Goal: Download file/media

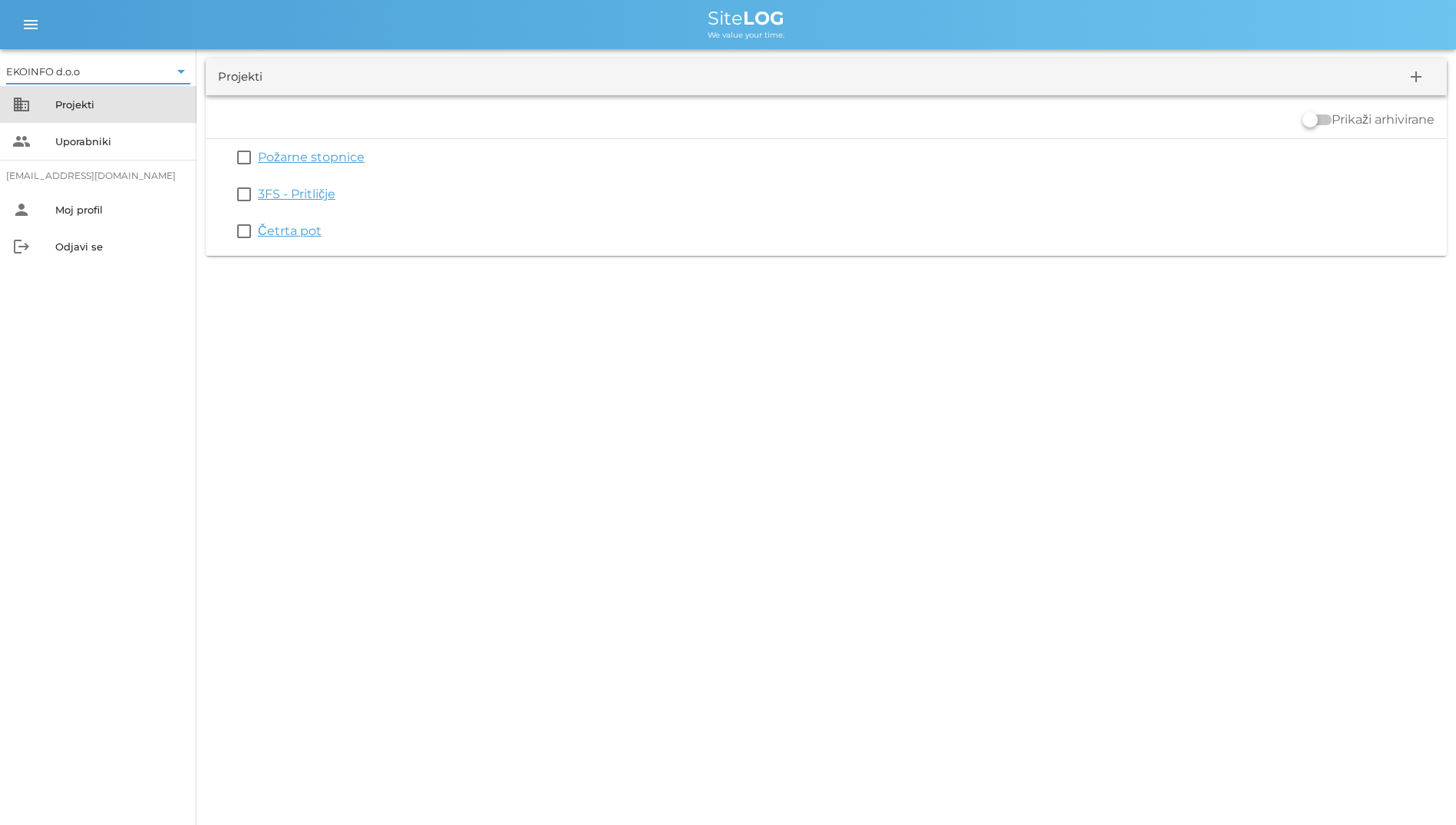
click at [51, 101] on div "business Projekti" at bounding box center [98, 104] width 197 height 37
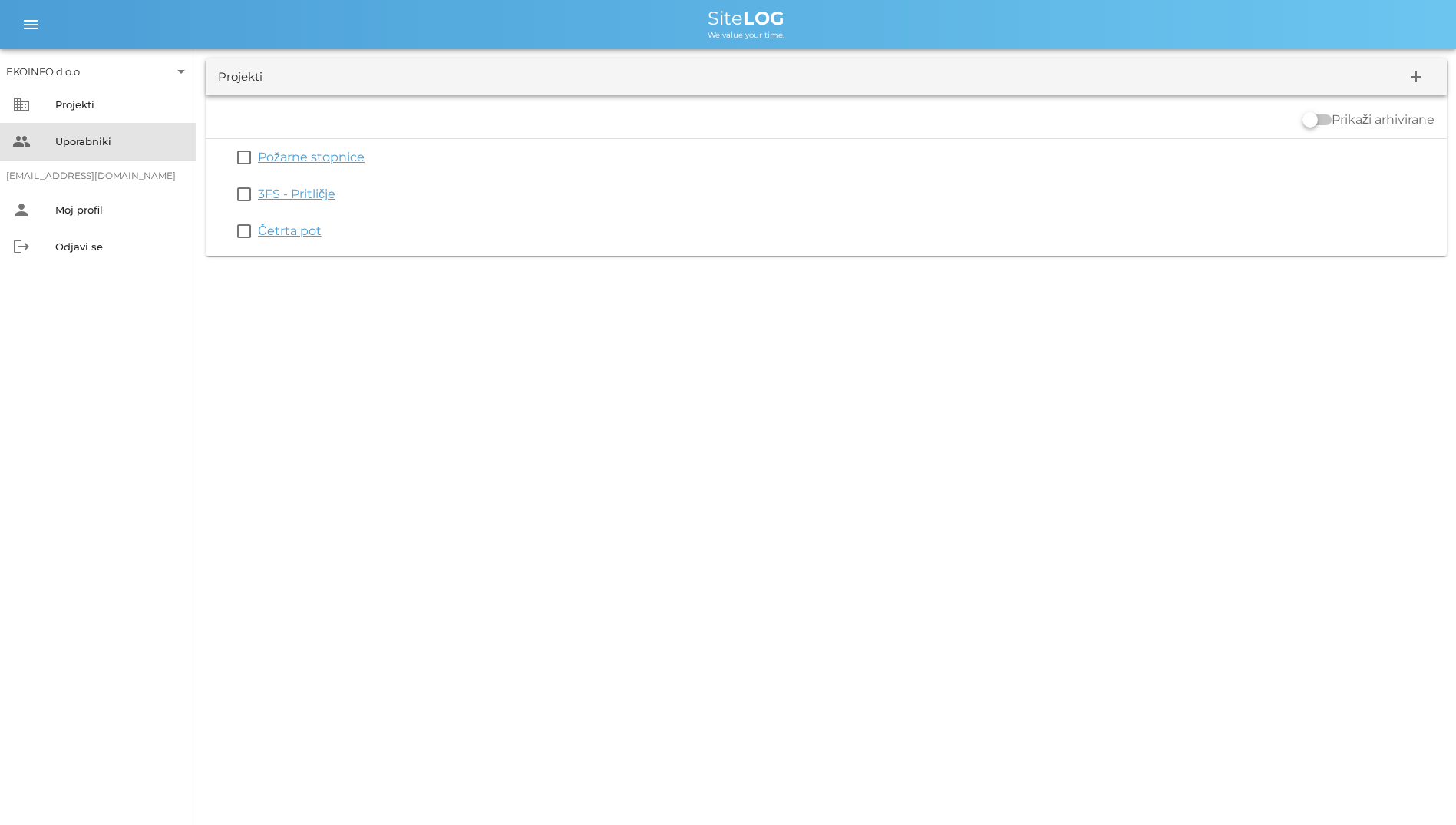
click at [81, 133] on div "Uporabniki" at bounding box center [119, 141] width 129 height 24
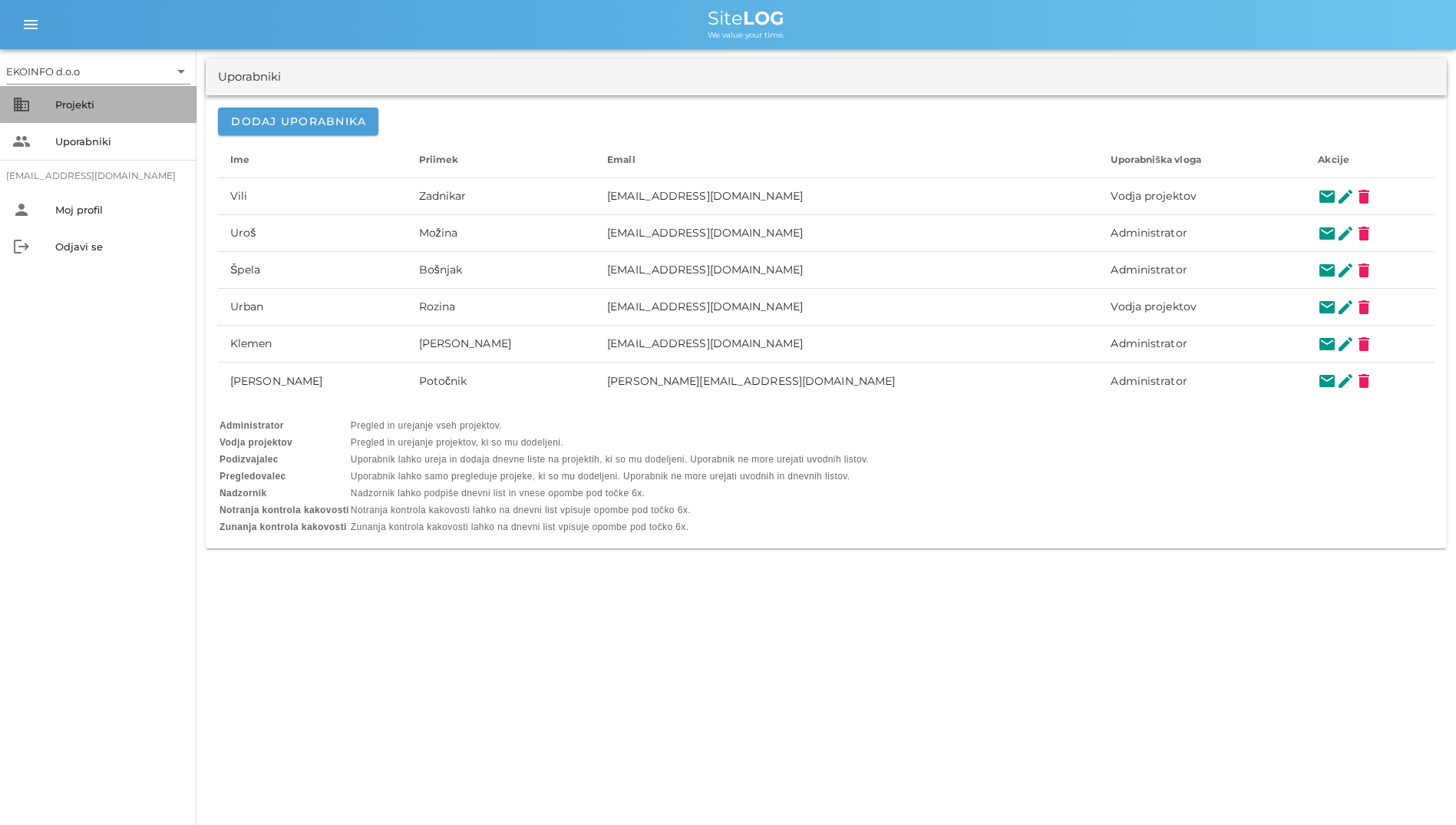
click at [99, 111] on div "Projekti" at bounding box center [119, 104] width 129 height 24
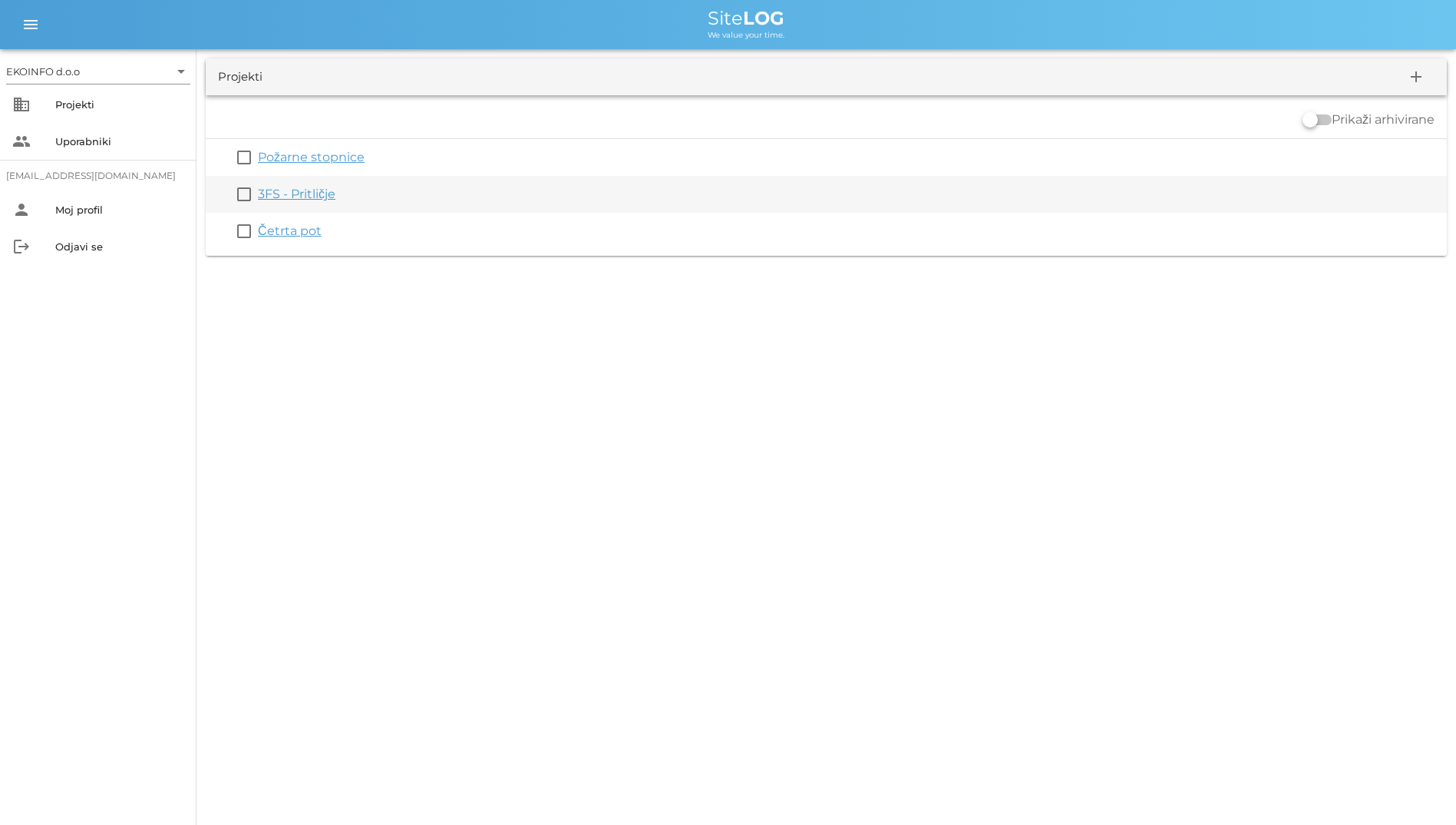
click at [279, 186] on link "3FS - Pritličje" at bounding box center [297, 193] width 77 height 14
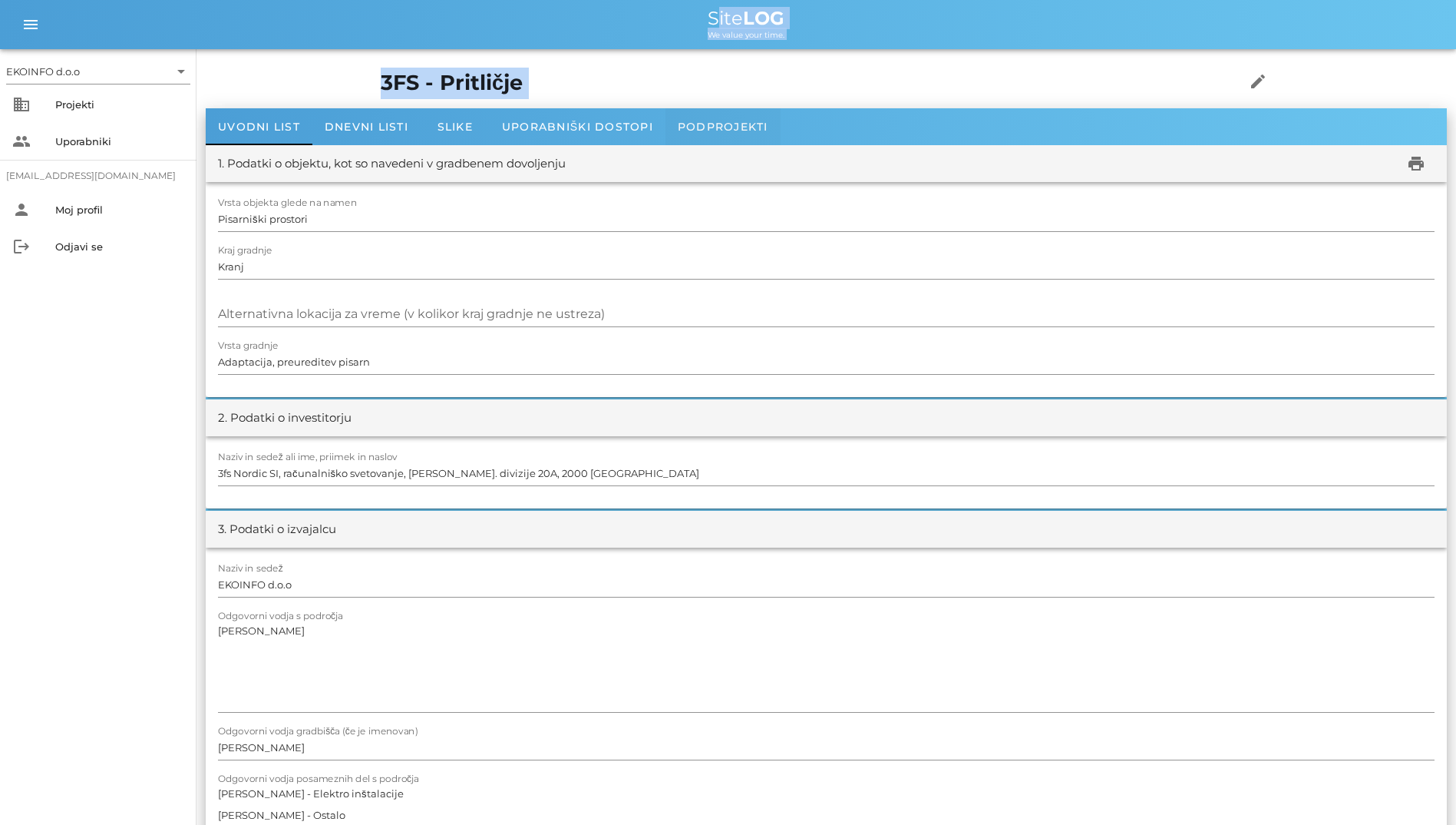
drag, startPoint x: 559, startPoint y: 22, endPoint x: 710, endPoint y: 118, distance: 178.9
click at [324, 137] on div "Dnevni listi" at bounding box center [366, 126] width 108 height 37
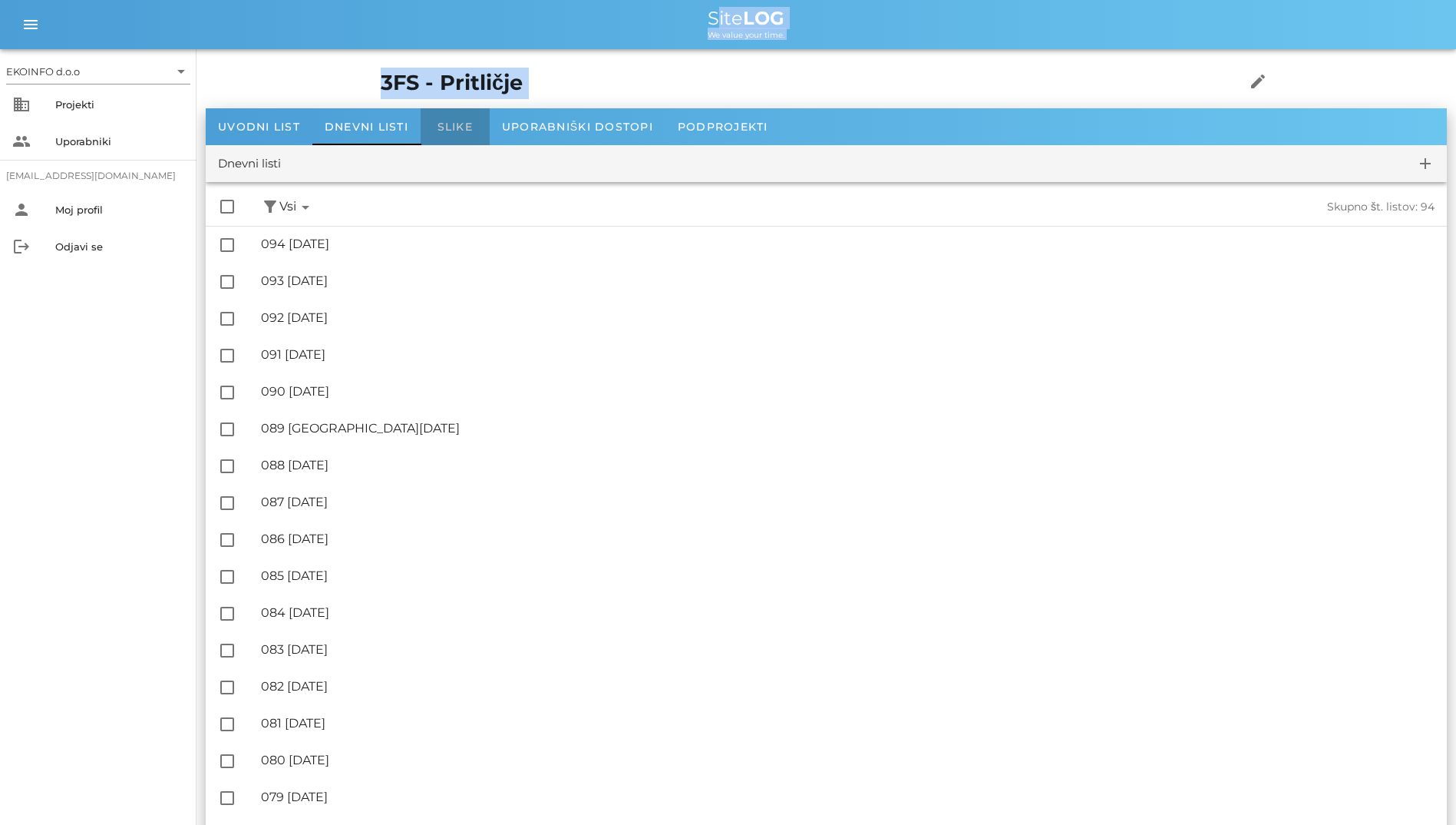
click at [486, 116] on div "Slike" at bounding box center [455, 126] width 69 height 37
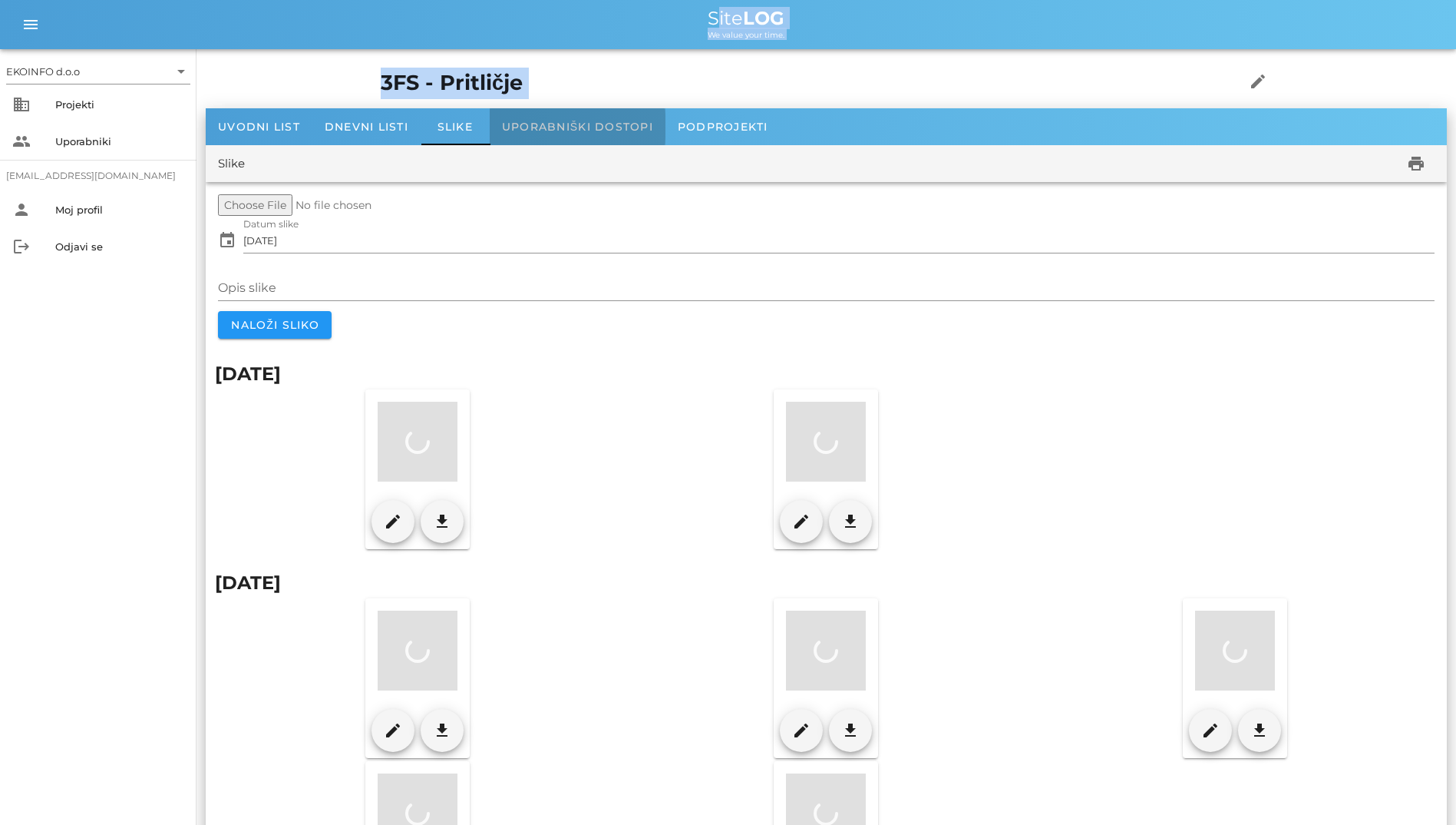
click at [511, 120] on span "Uporabniški dostopi" at bounding box center [578, 127] width 152 height 14
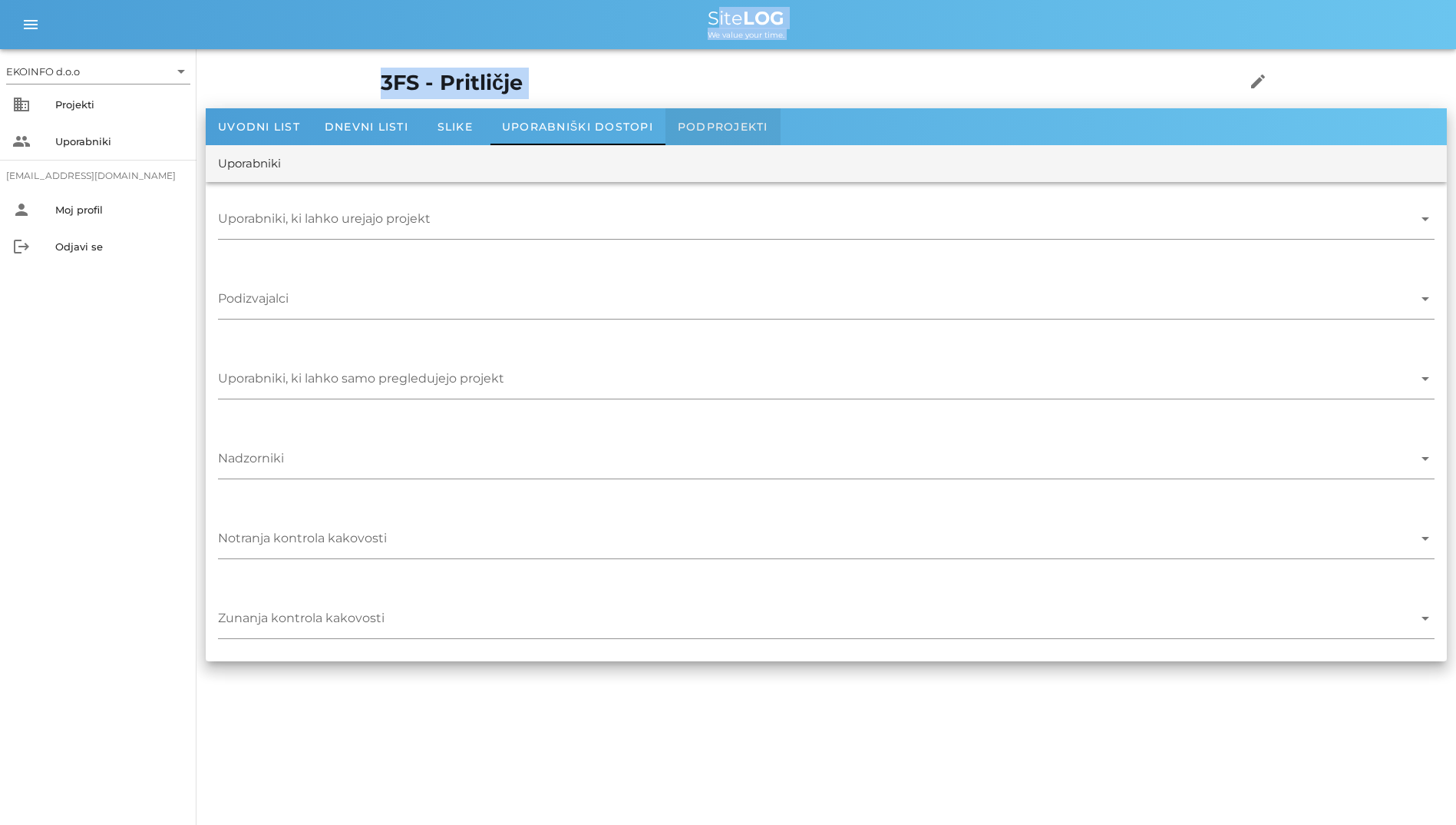
click at [702, 124] on span "Podprojekti" at bounding box center [723, 127] width 91 height 14
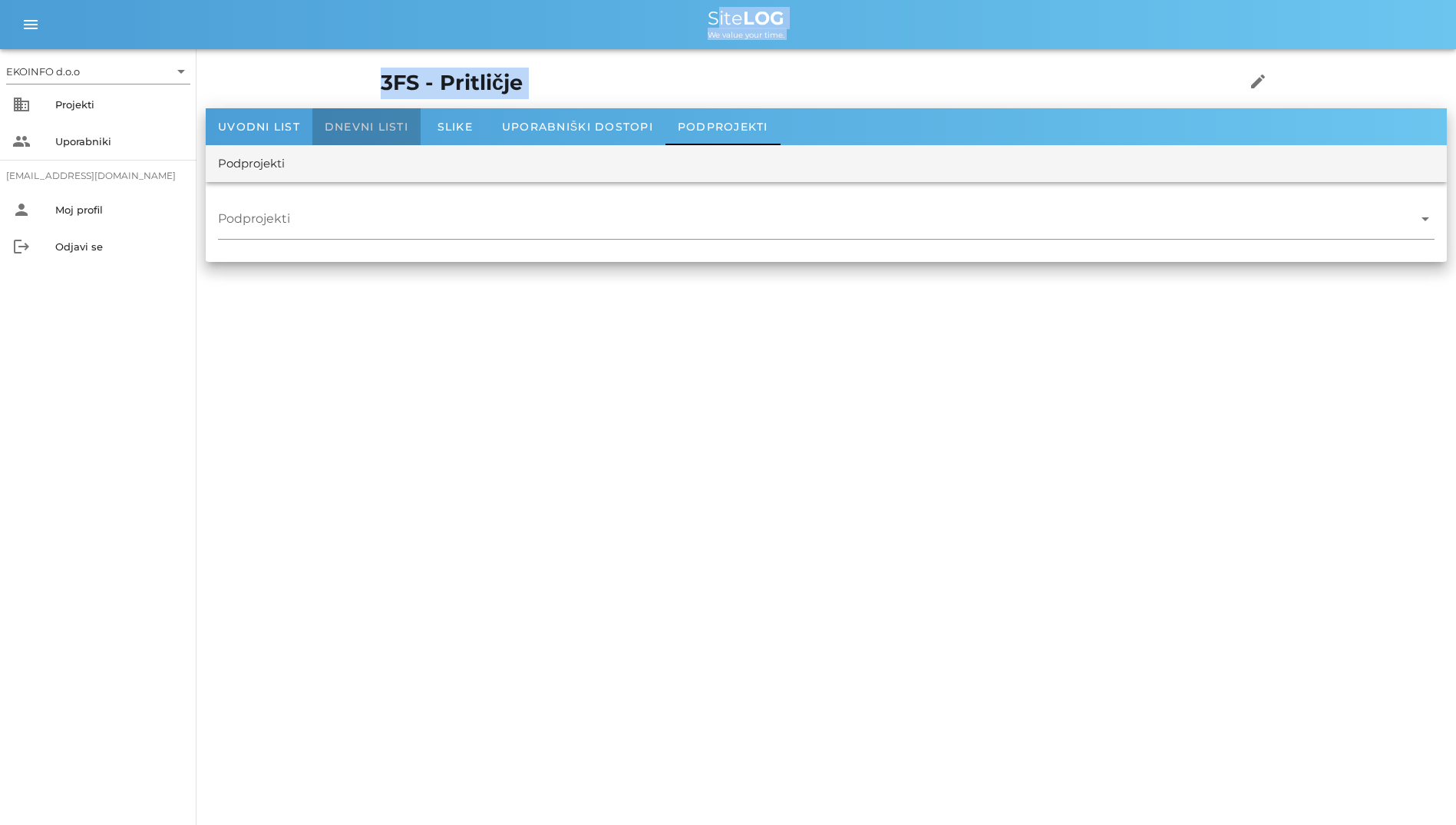
click at [407, 118] on div "Dnevni listi" at bounding box center [366, 126] width 108 height 37
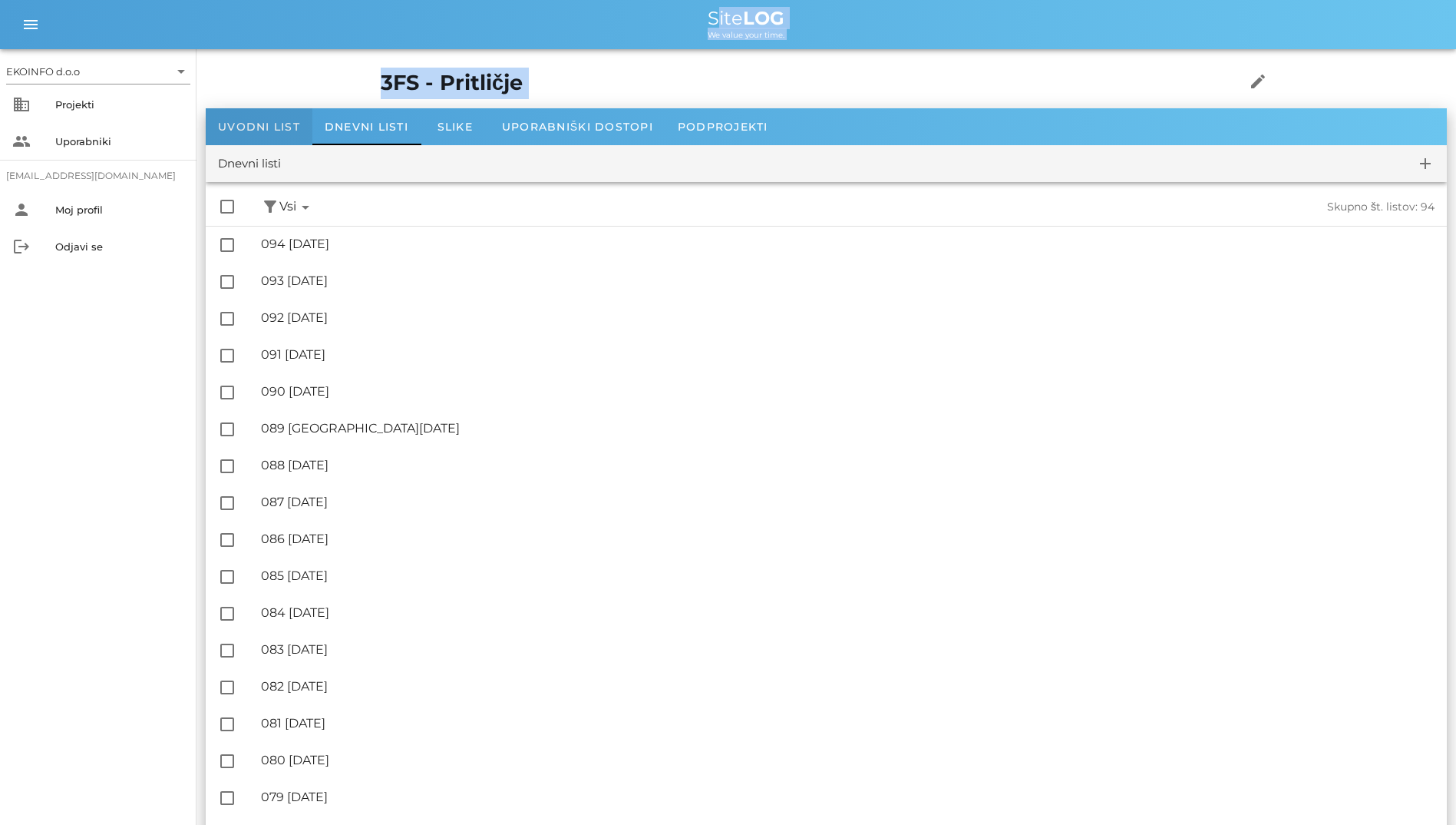
click at [256, 118] on div "Uvodni list" at bounding box center [259, 126] width 107 height 37
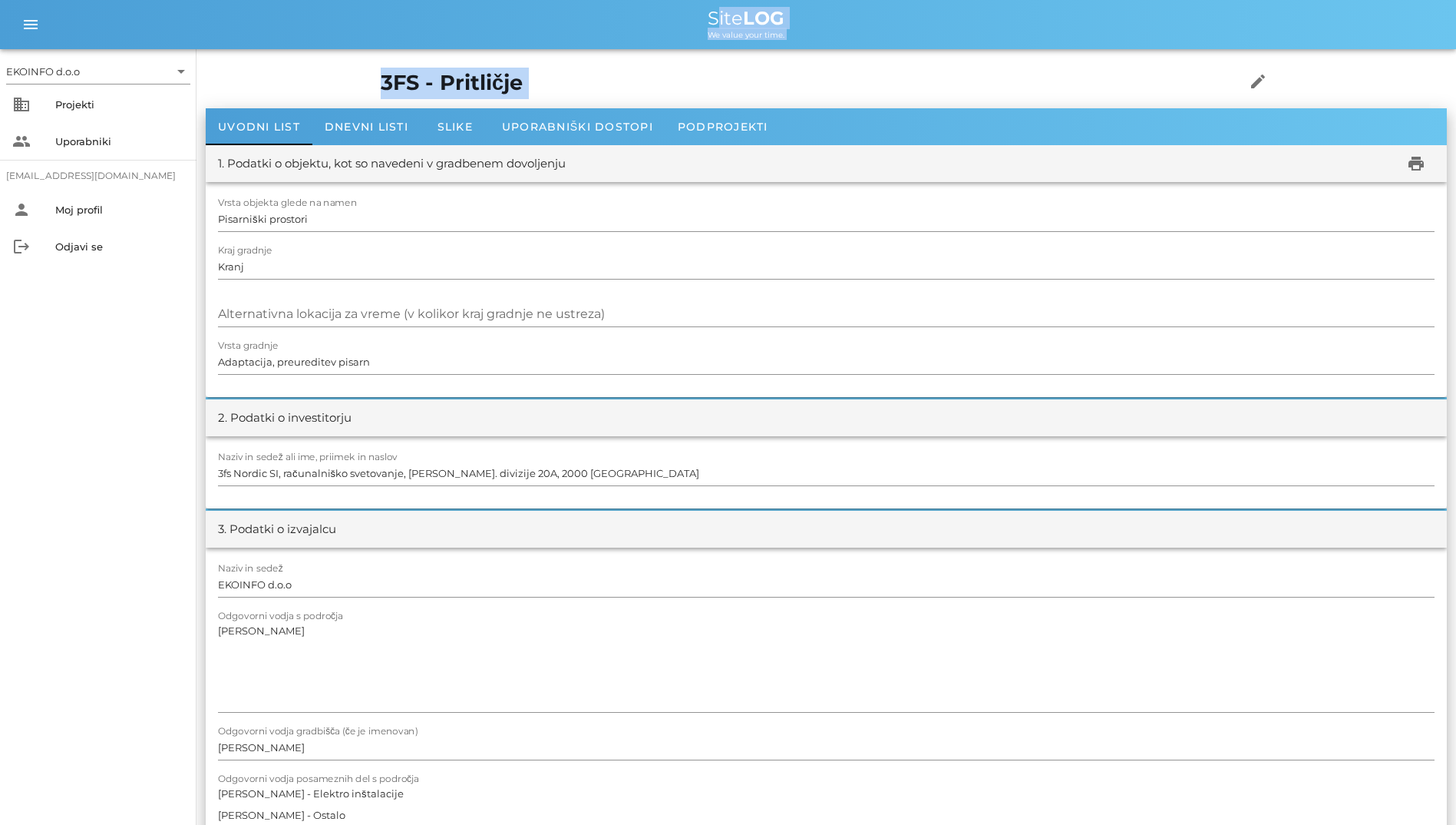
click at [380, 92] on h1 "3FS - Pritličje" at bounding box center [788, 84] width 817 height 32
drag, startPoint x: 305, startPoint y: 92, endPoint x: 253, endPoint y: 85, distance: 52.5
click at [380, 85] on h1 "3FS - Pritličje" at bounding box center [788, 84] width 817 height 32
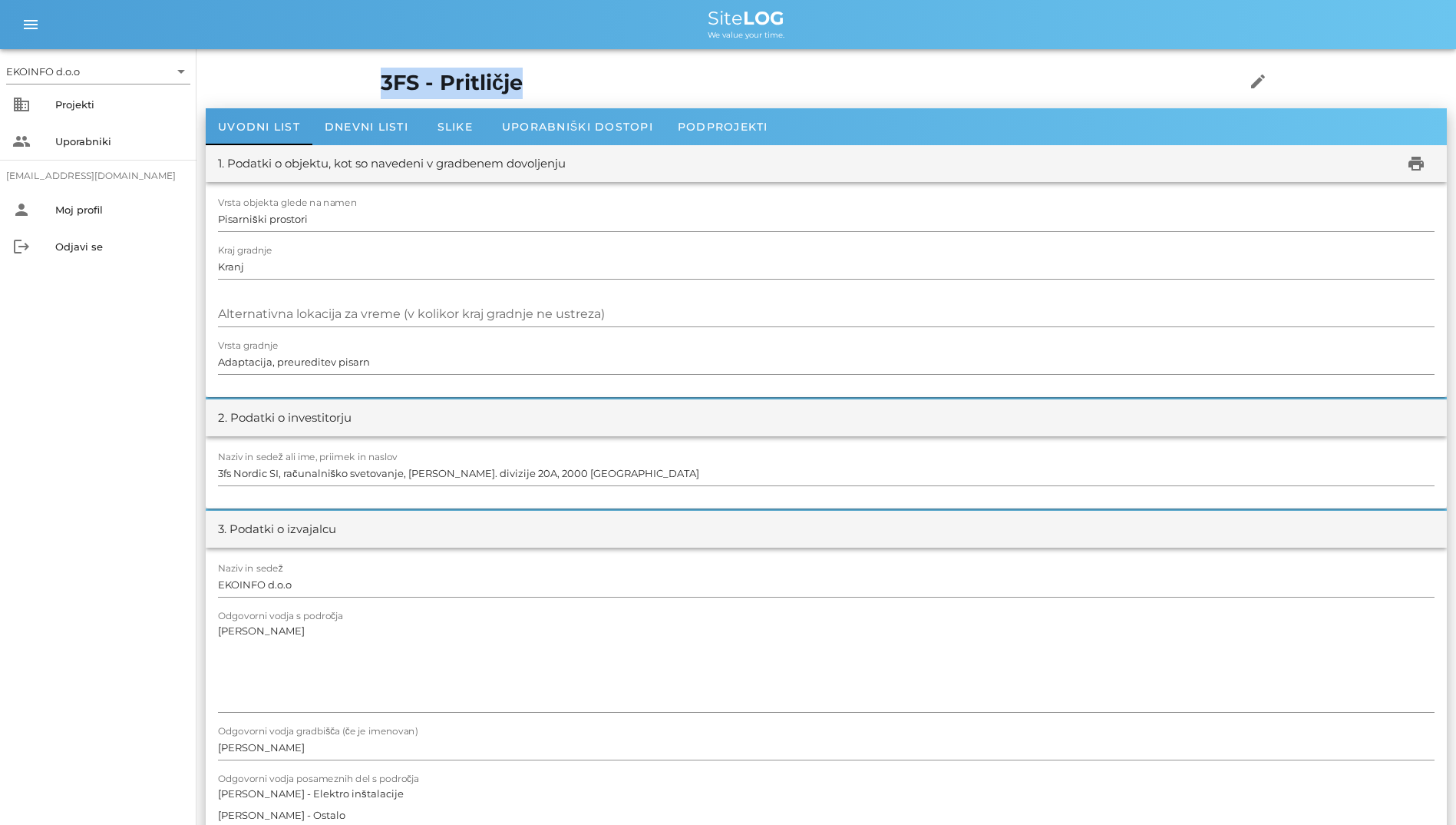
drag, startPoint x: 213, startPoint y: 81, endPoint x: 382, endPoint y: 81, distance: 169.0
click at [382, 81] on div "3FS - Pritličje edit" at bounding box center [826, 83] width 910 height 50
drag, startPoint x: 382, startPoint y: 81, endPoint x: 343, endPoint y: 124, distance: 58.1
click at [342, 123] on span "Dnevni listi" at bounding box center [366, 127] width 84 height 14
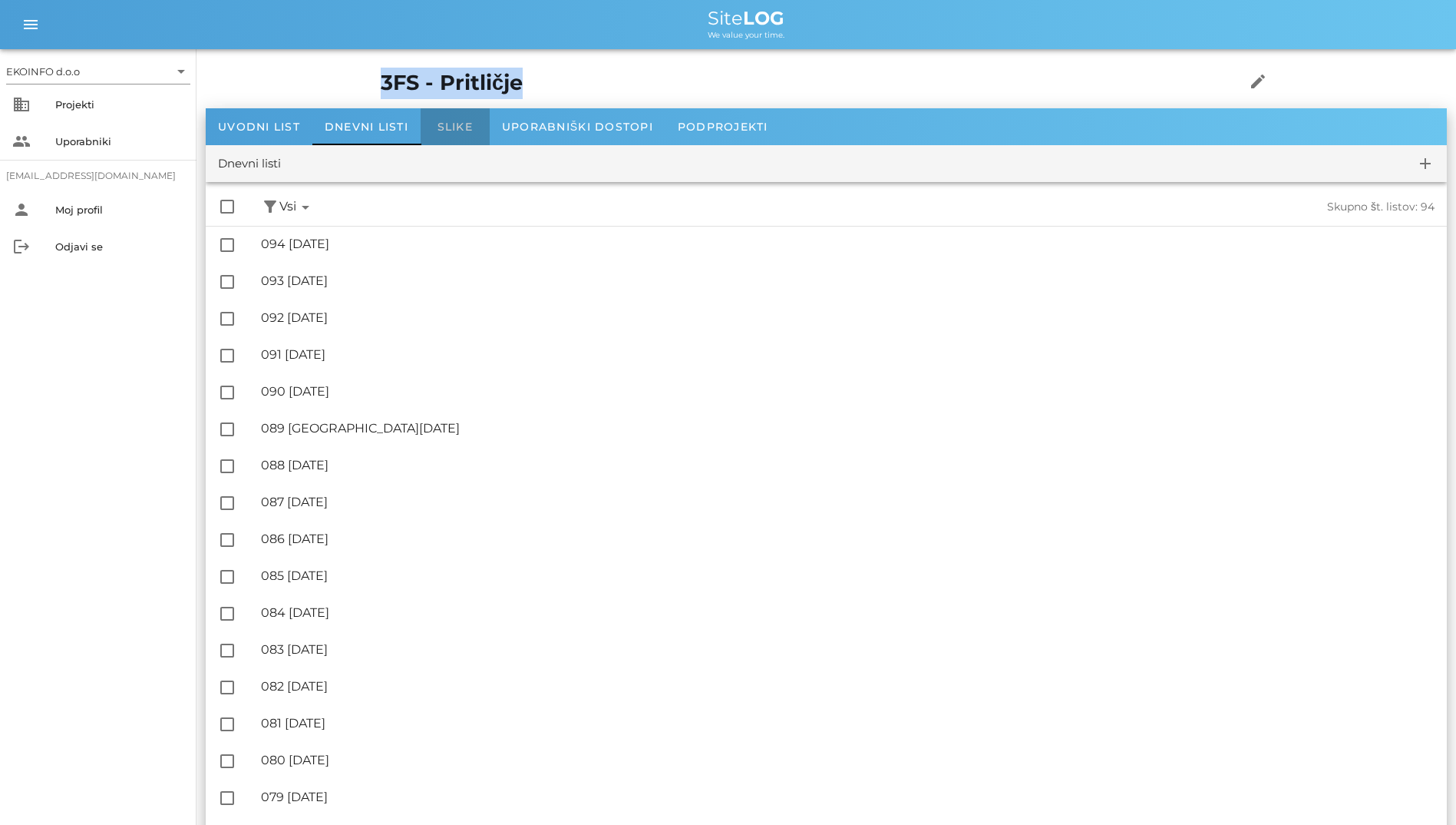
click at [445, 122] on span "Slike" at bounding box center [455, 127] width 36 height 14
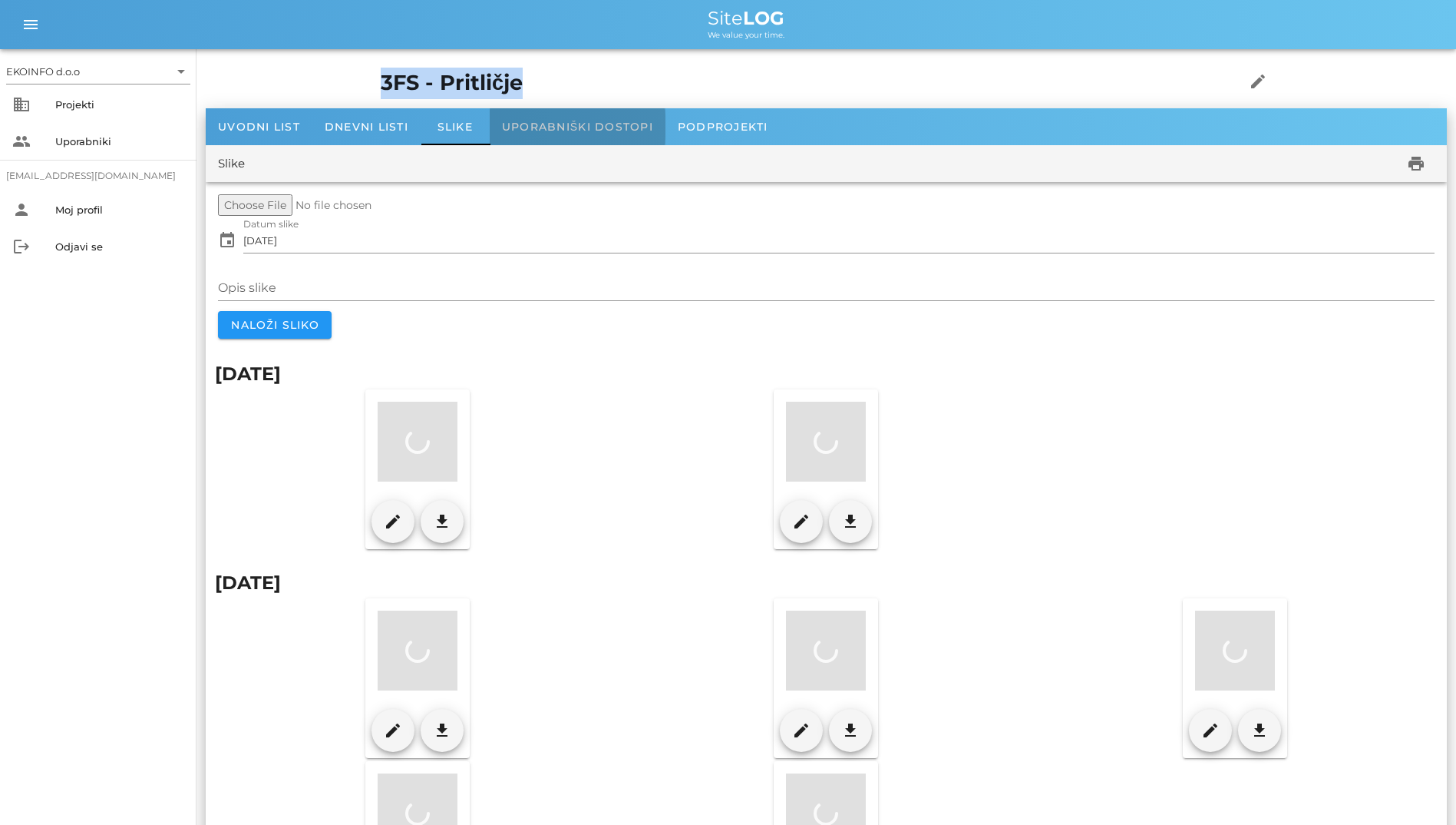
click at [534, 122] on span "Uporabniški dostopi" at bounding box center [578, 127] width 152 height 14
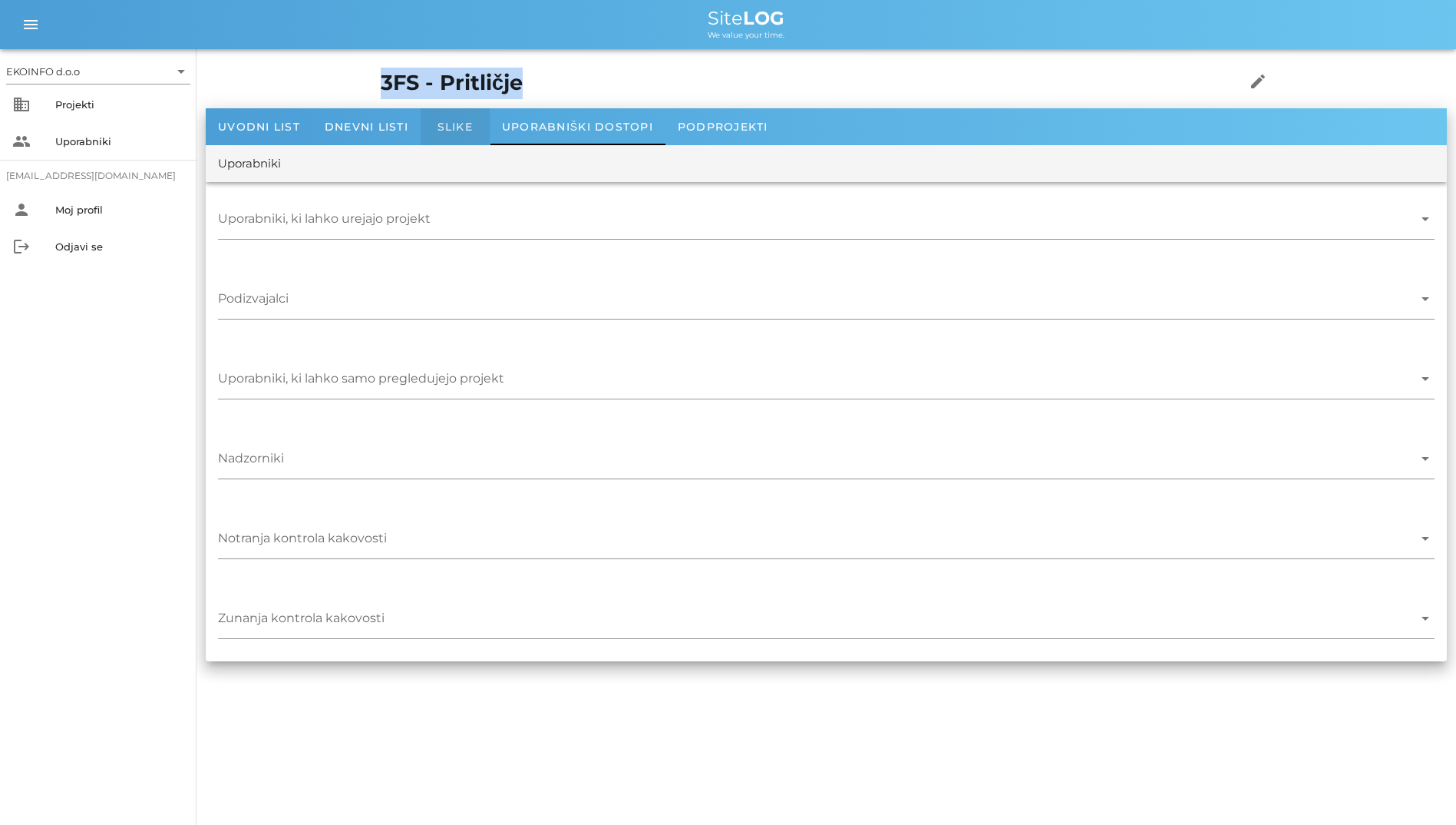
click at [442, 124] on span "Slike" at bounding box center [455, 127] width 36 height 14
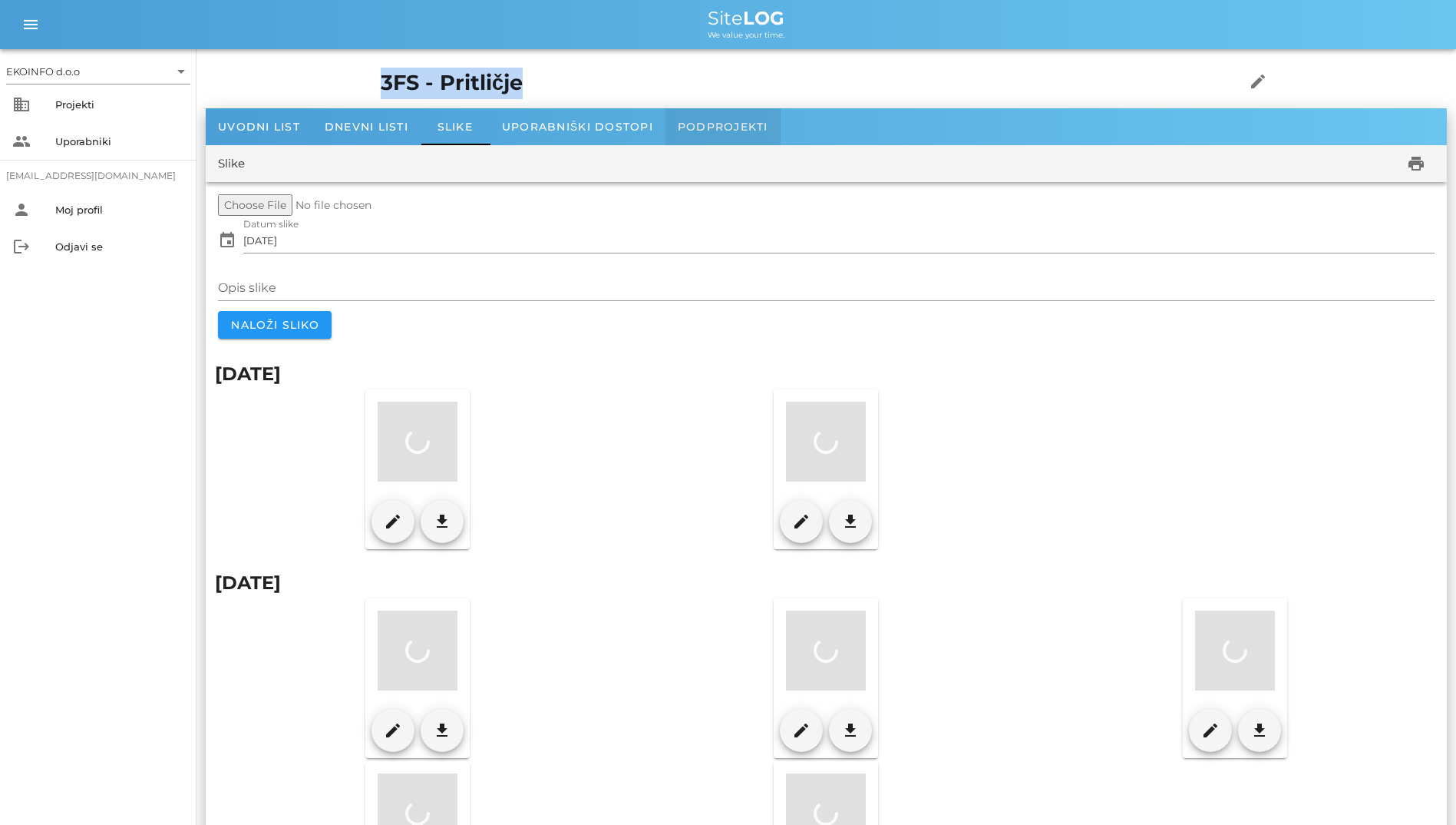
click at [672, 129] on div "Podprojekti" at bounding box center [723, 126] width 115 height 37
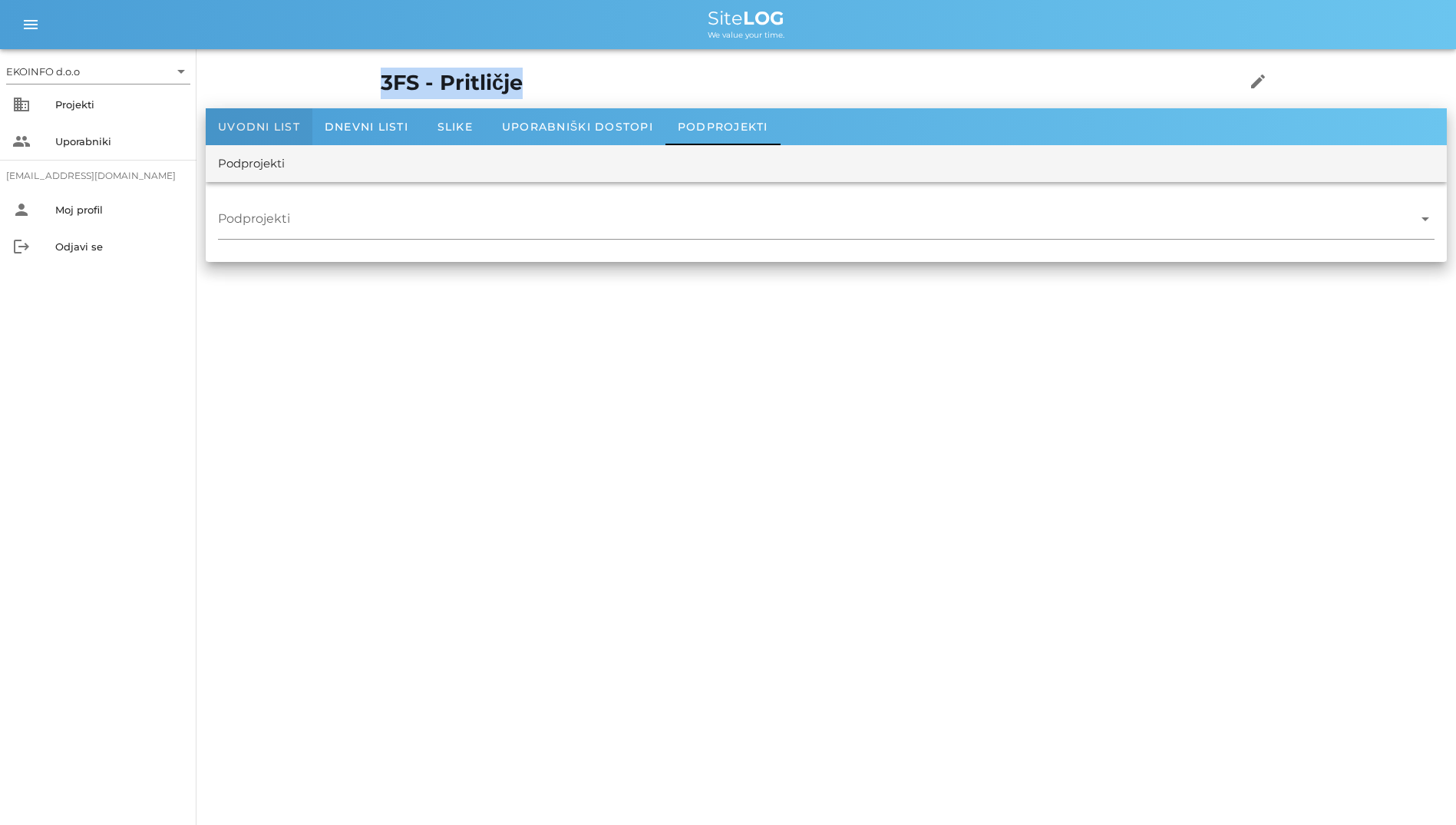
click at [268, 126] on span "Uvodni list" at bounding box center [259, 127] width 82 height 14
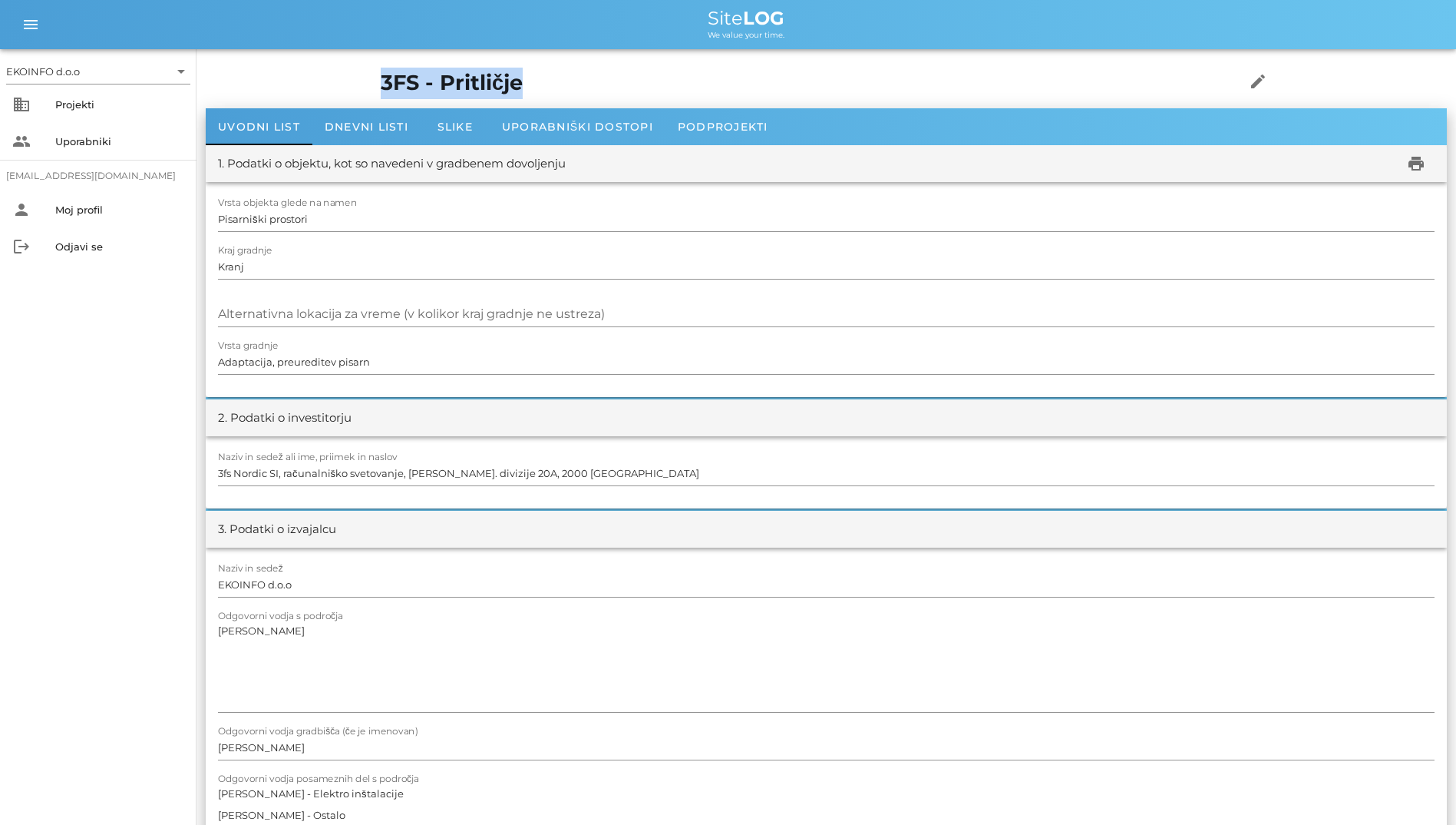
click at [380, 75] on h1 "3FS - Pritličje" at bounding box center [788, 84] width 817 height 32
click at [361, 126] on span "Dnevni listi" at bounding box center [366, 127] width 84 height 14
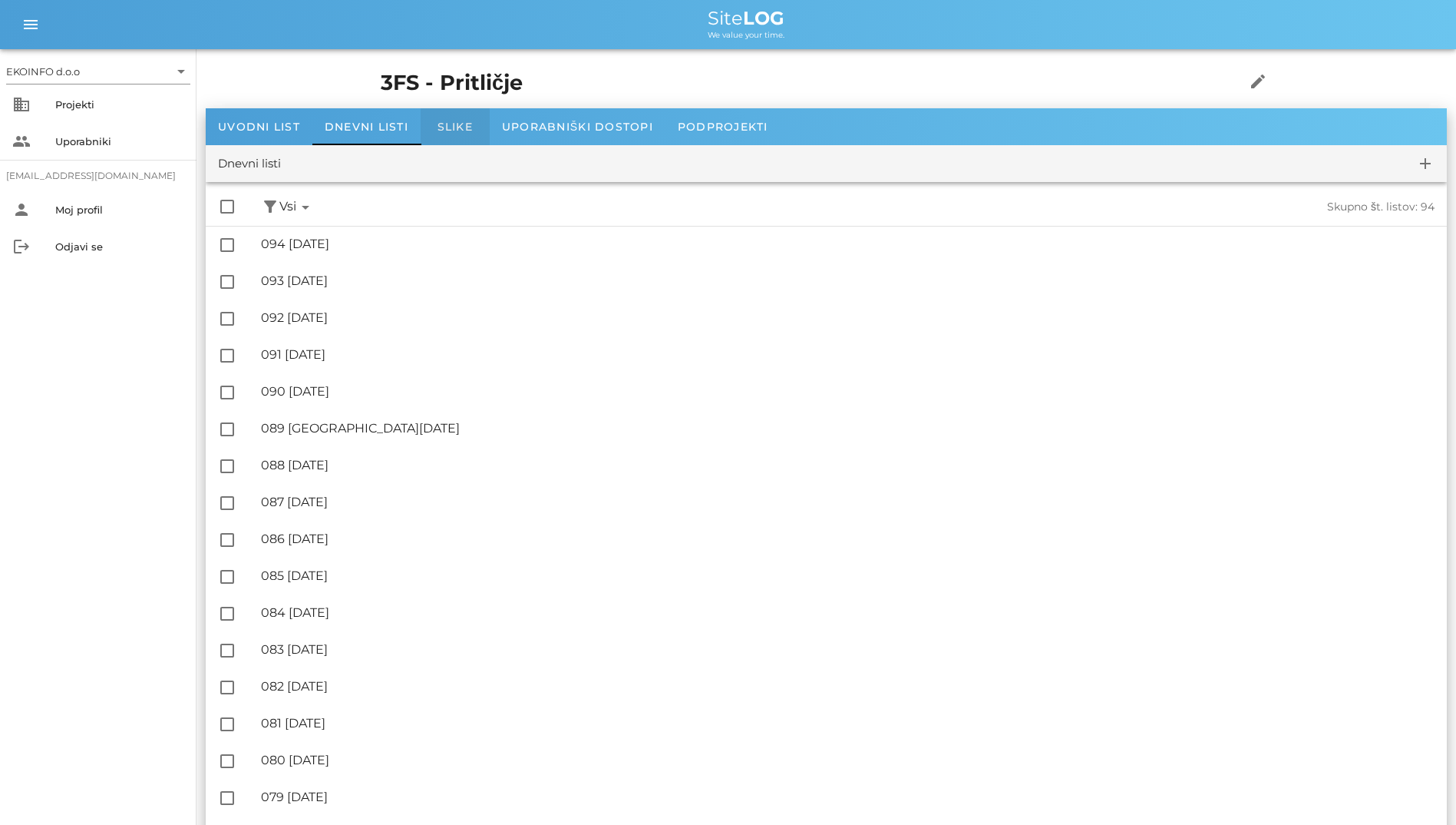
click at [442, 125] on span "Slike" at bounding box center [455, 127] width 36 height 14
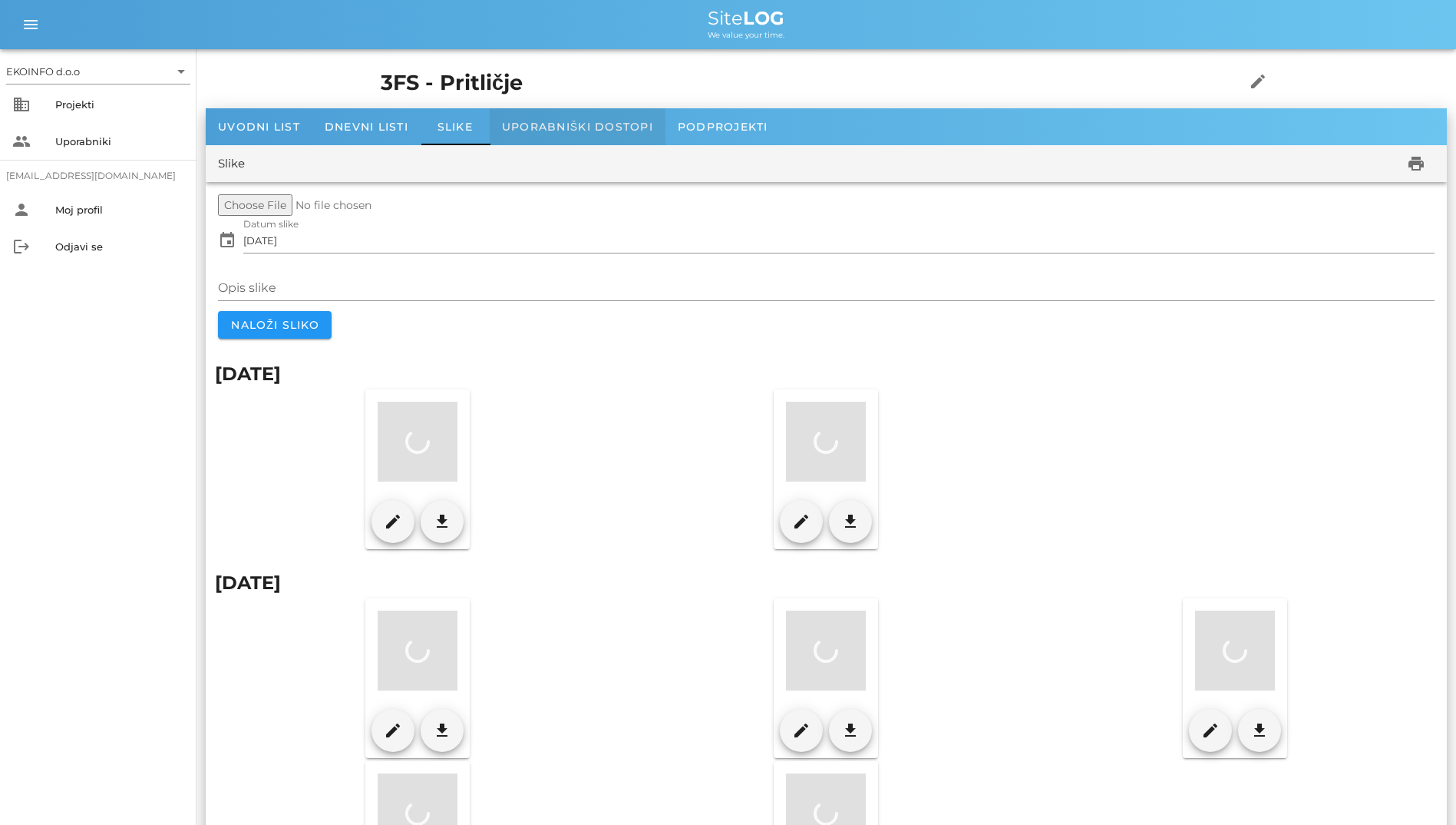
click at [515, 119] on div "Uporabniški dostopi" at bounding box center [578, 126] width 176 height 37
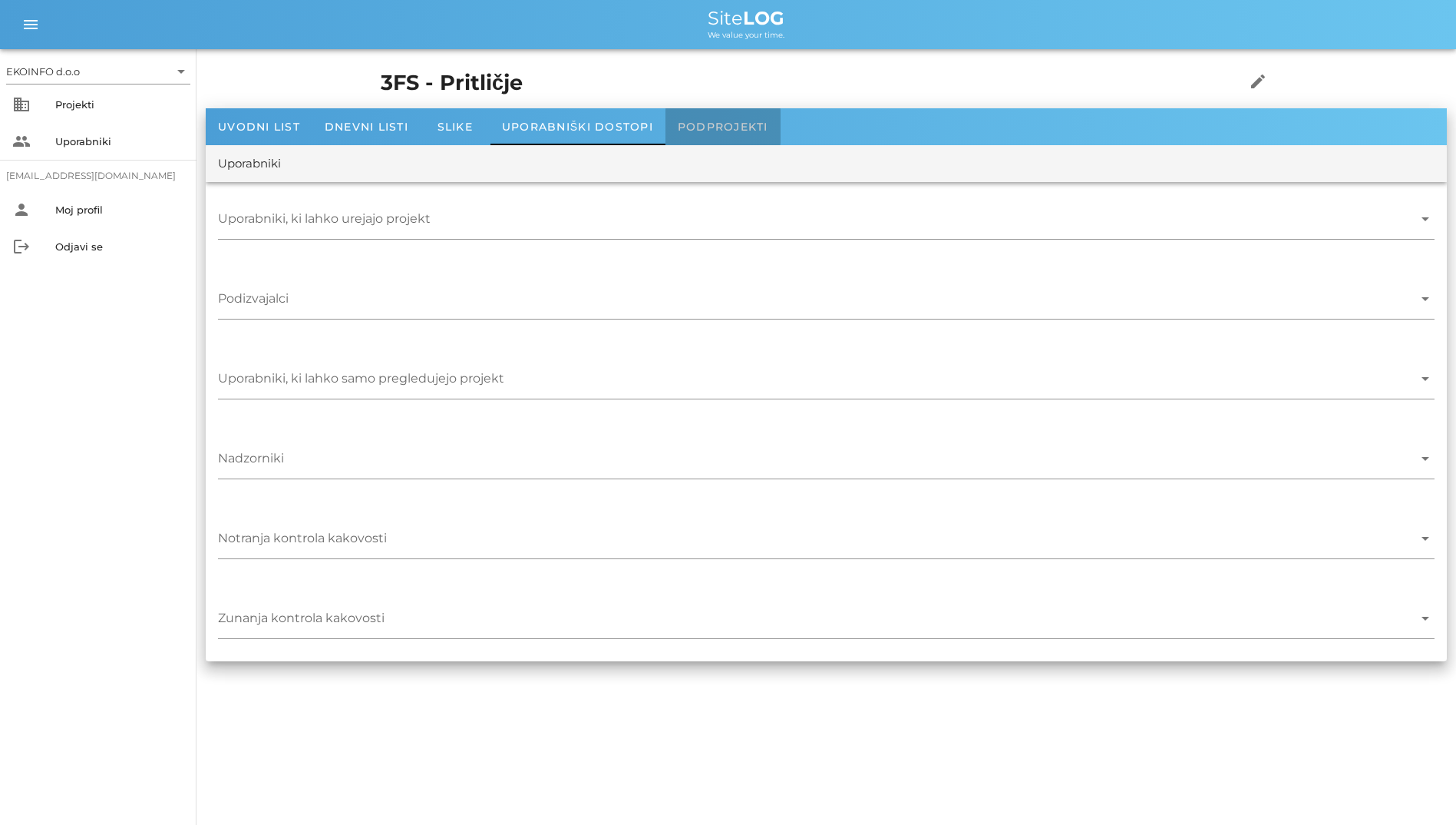
click at [724, 122] on span "Podprojekti" at bounding box center [723, 127] width 91 height 14
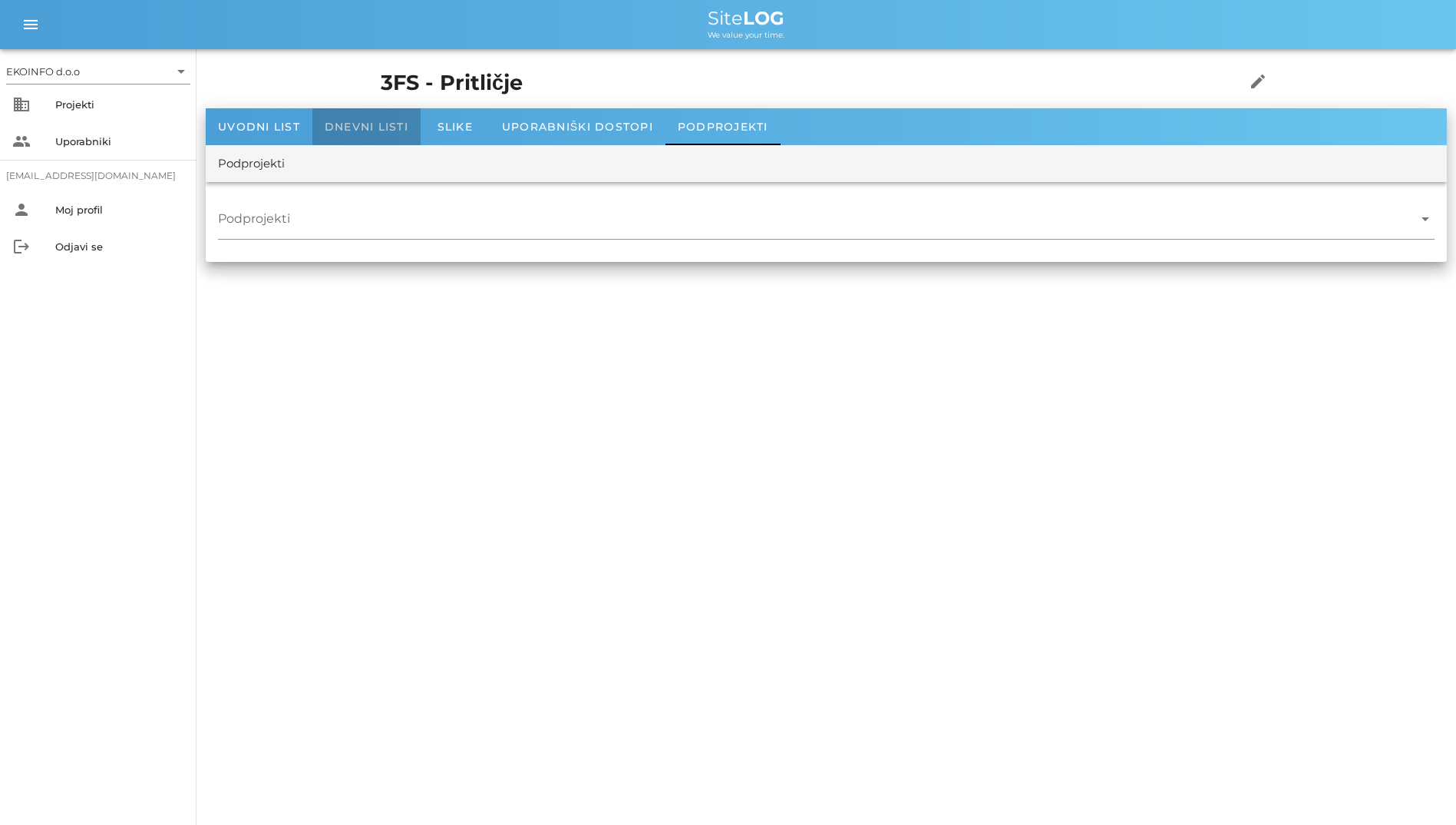
click at [333, 126] on span "Dnevni listi" at bounding box center [366, 127] width 84 height 14
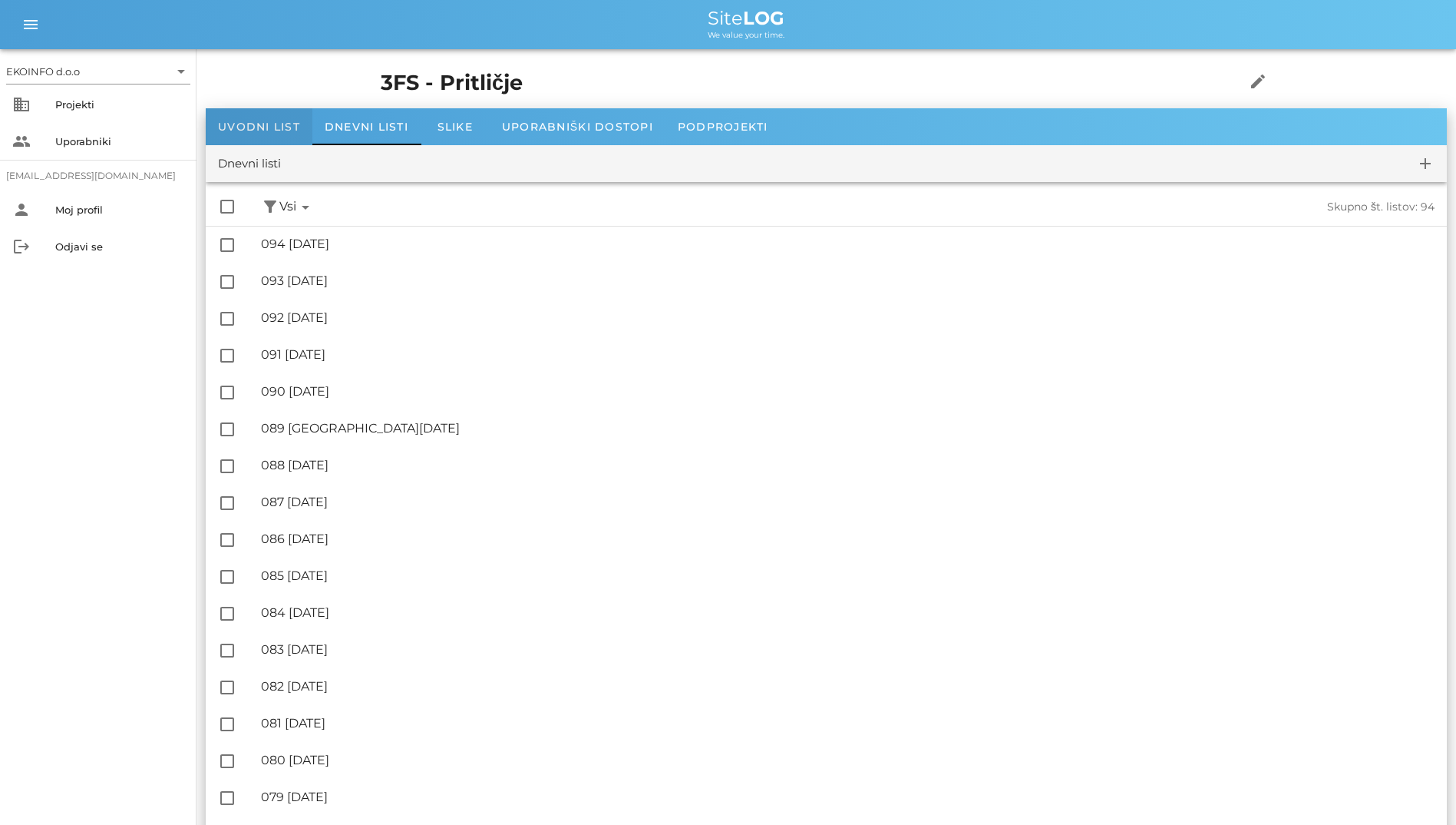
click at [238, 118] on div "Uvodni list" at bounding box center [259, 126] width 107 height 37
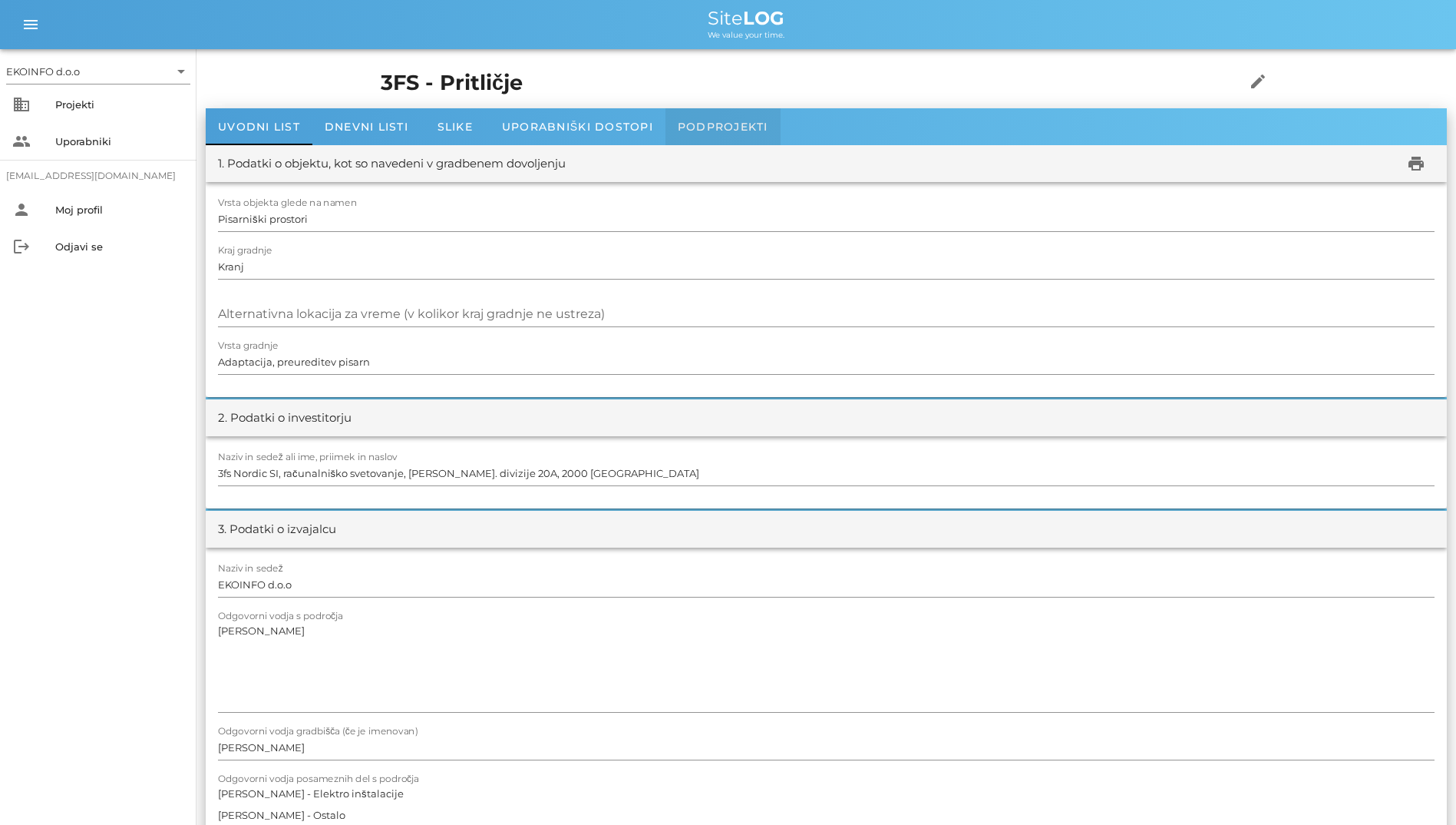
click at [676, 134] on div "Podprojekti" at bounding box center [723, 126] width 115 height 37
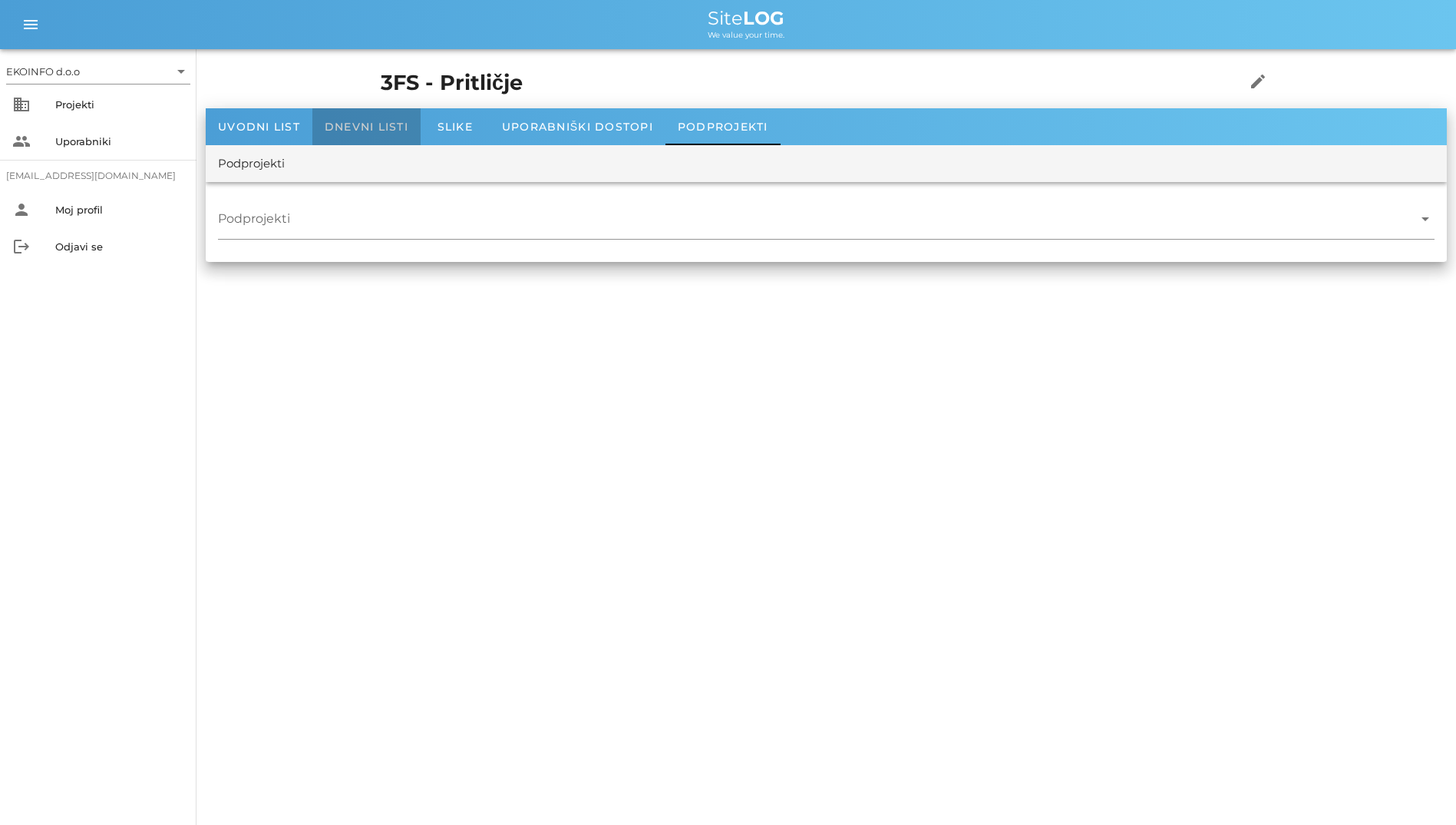
click at [329, 128] on span "Dnevni listi" at bounding box center [366, 127] width 84 height 14
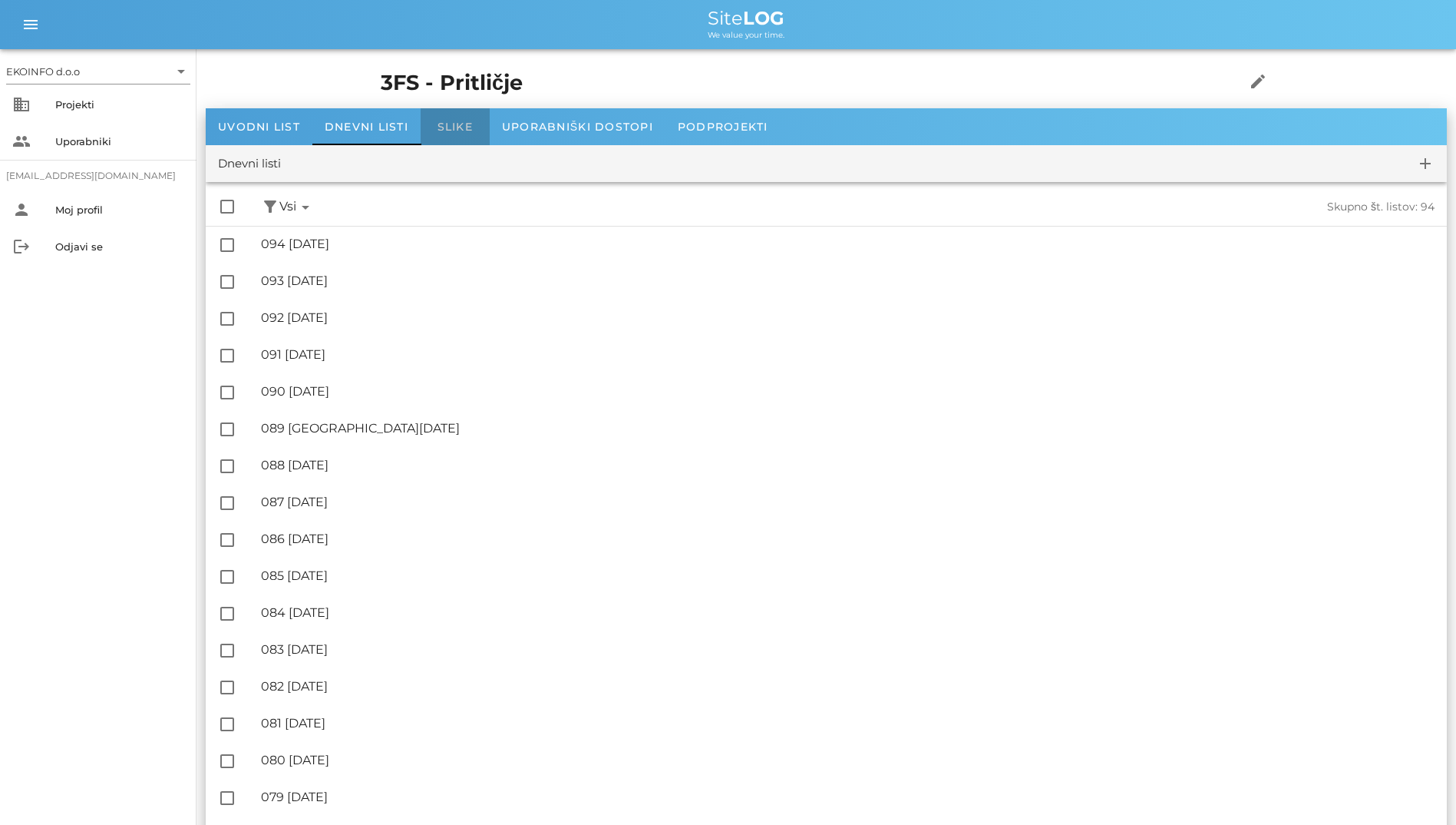
click at [424, 124] on div "Slike" at bounding box center [455, 126] width 69 height 37
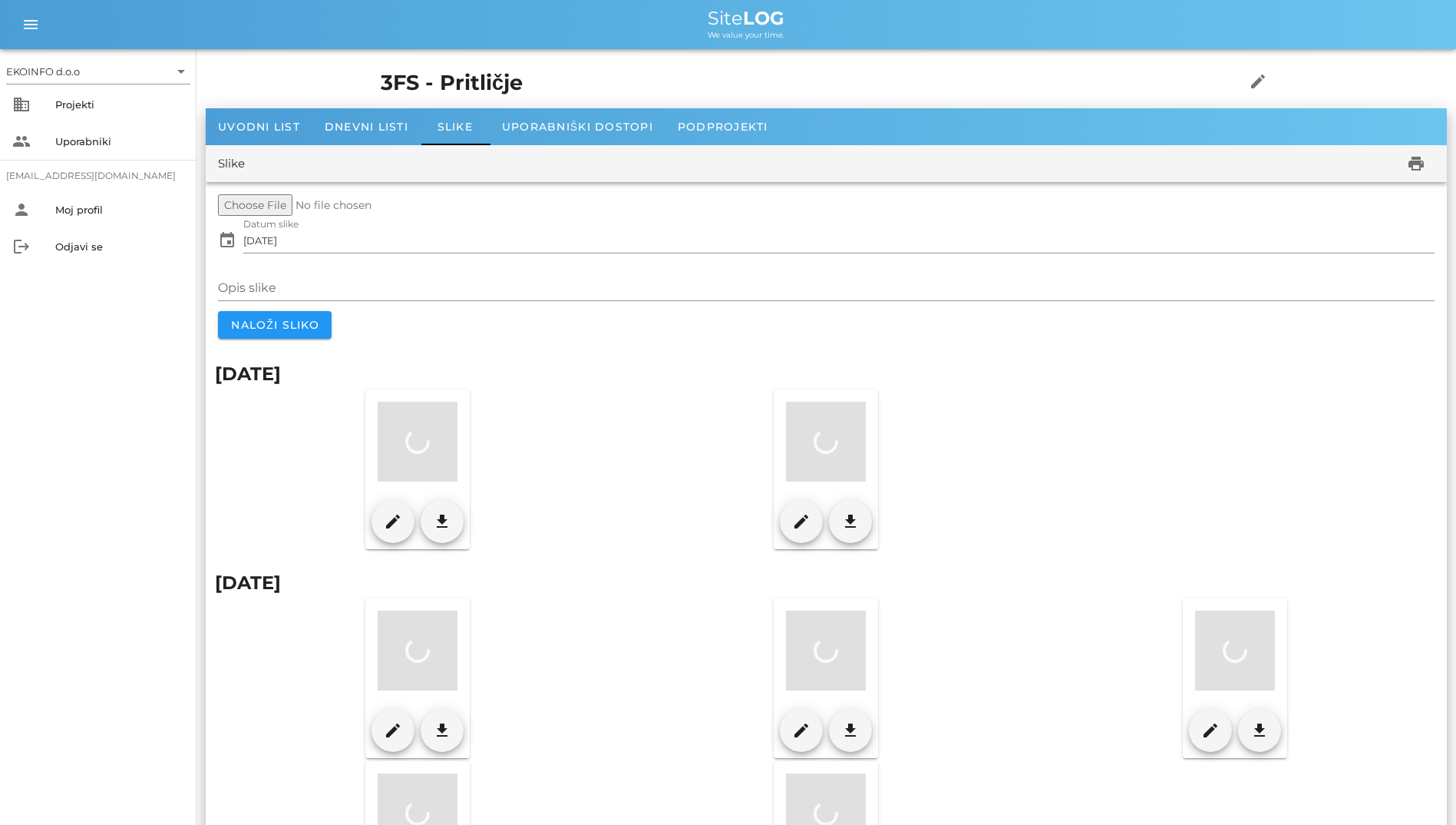
click at [440, 444] on div at bounding box center [417, 441] width 80 height 80
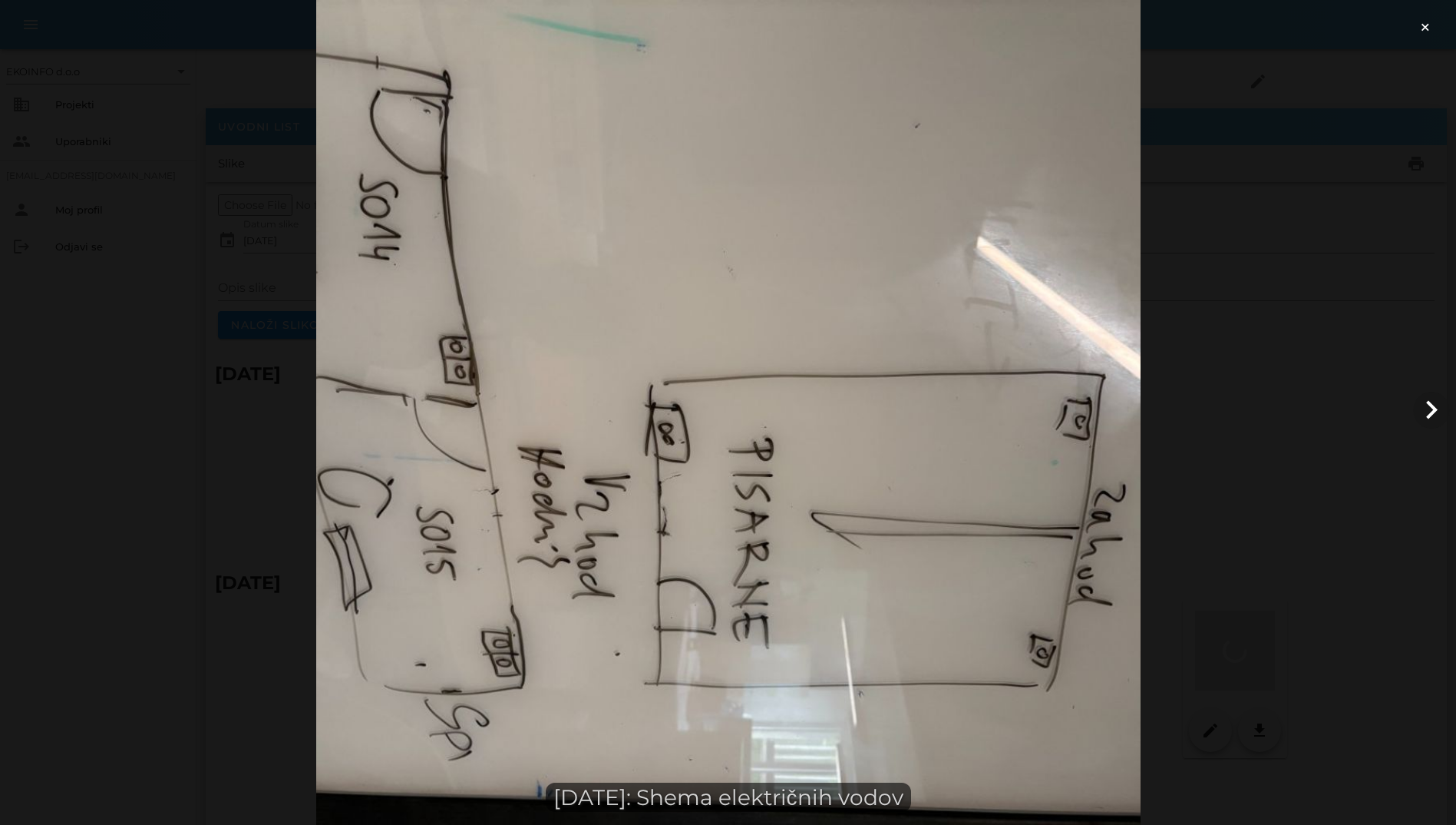
click at [436, 544] on div at bounding box center [728, 412] width 1456 height 825
click at [1422, 24] on div "×" at bounding box center [1432, 24] width 49 height 49
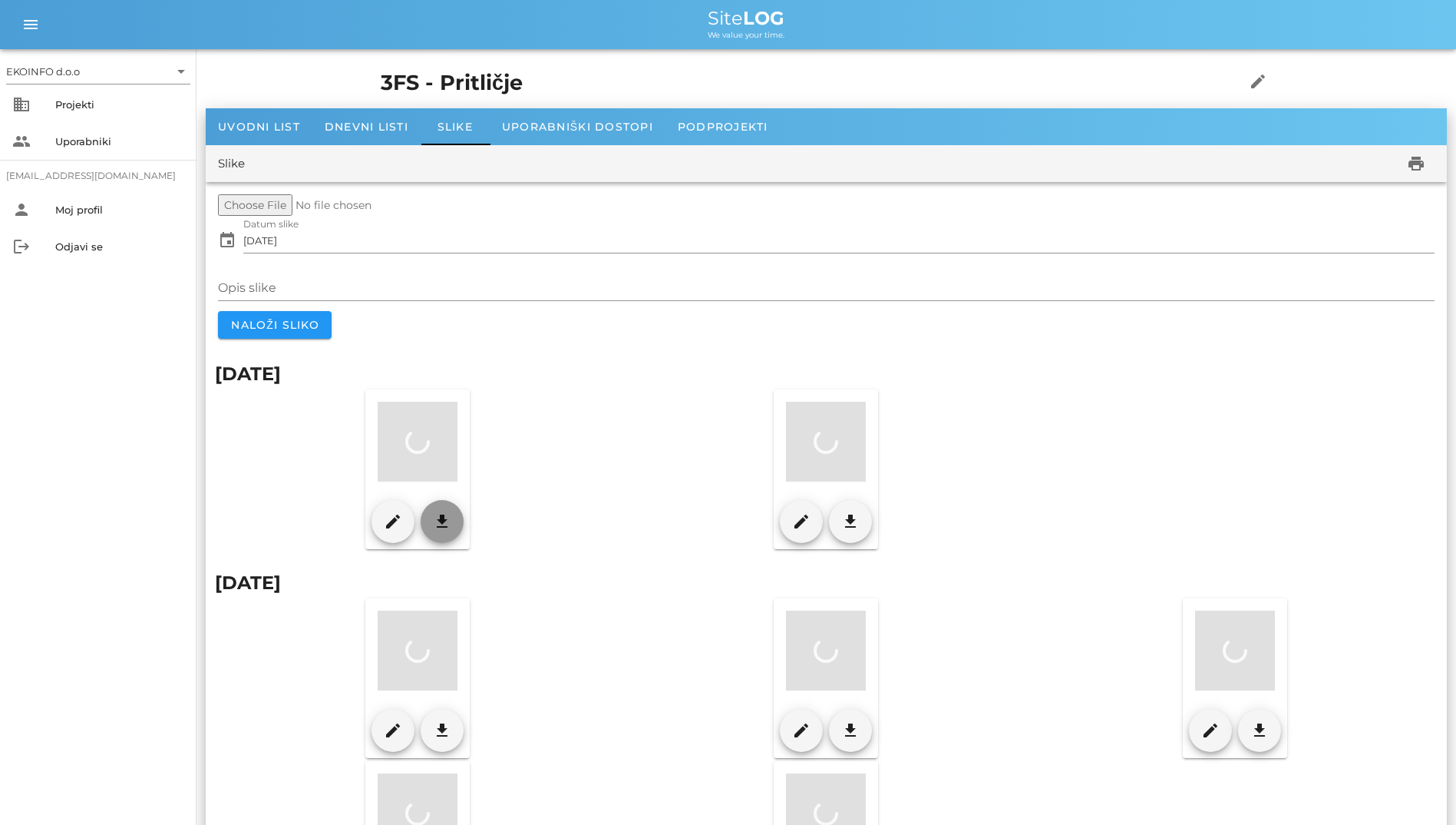
click at [437, 533] on button "download" at bounding box center [442, 521] width 43 height 43
click at [845, 523] on icon "download" at bounding box center [850, 521] width 18 height 18
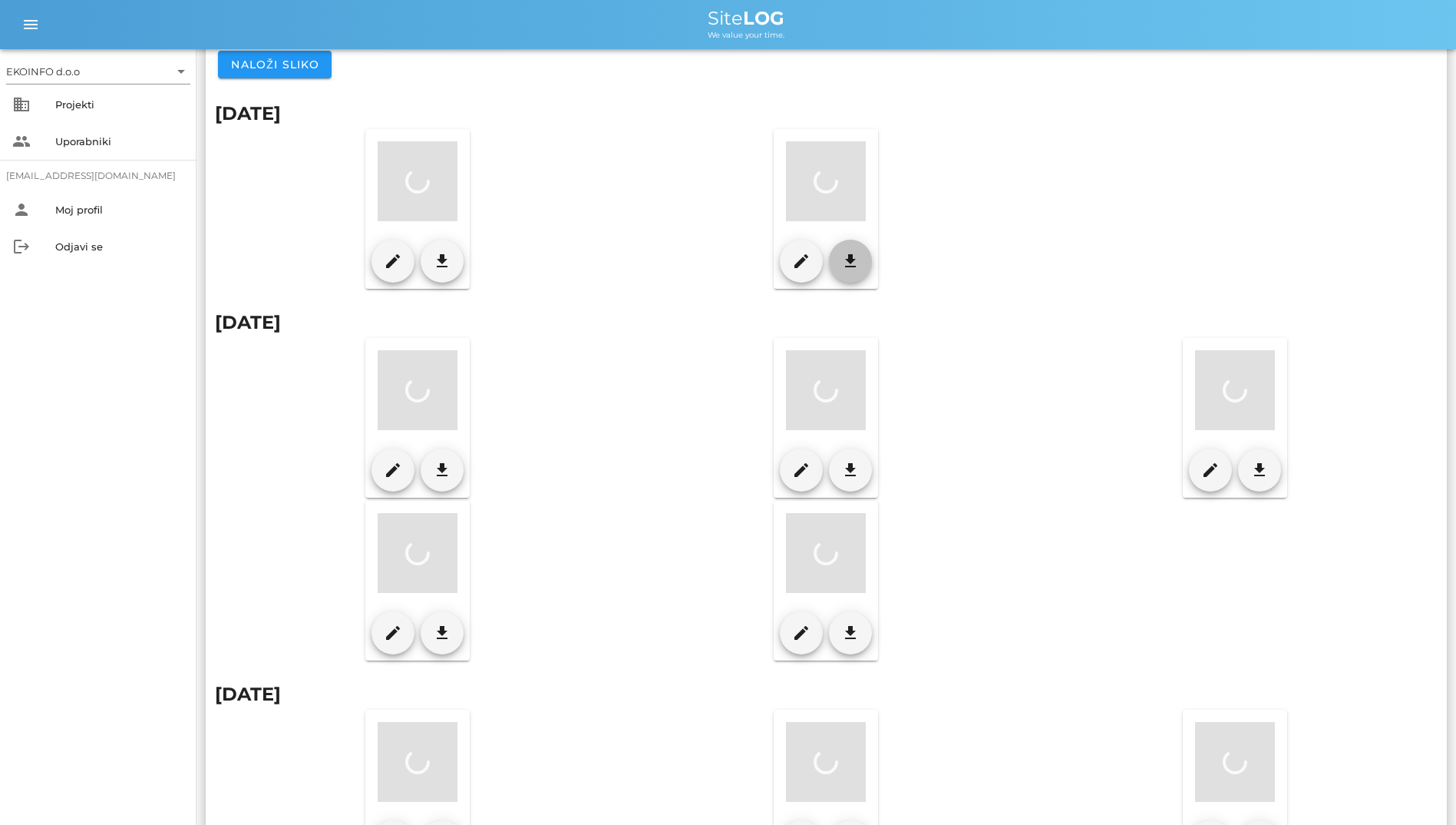
scroll to position [307, 0]
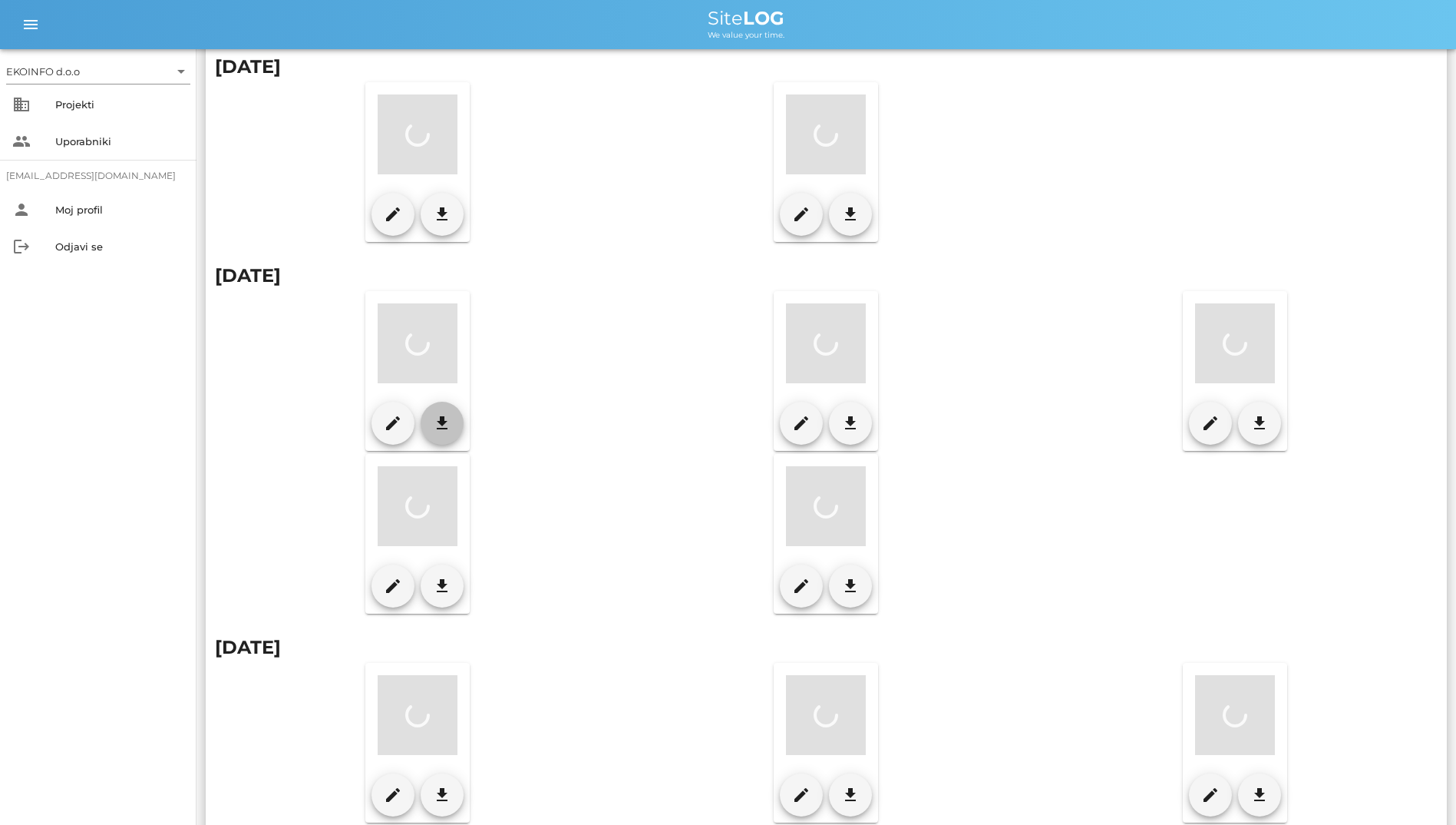
click at [461, 413] on button "download" at bounding box center [442, 423] width 43 height 43
click at [868, 417] on button "download" at bounding box center [850, 423] width 43 height 43
click at [1267, 422] on icon "download" at bounding box center [1259, 422] width 18 height 18
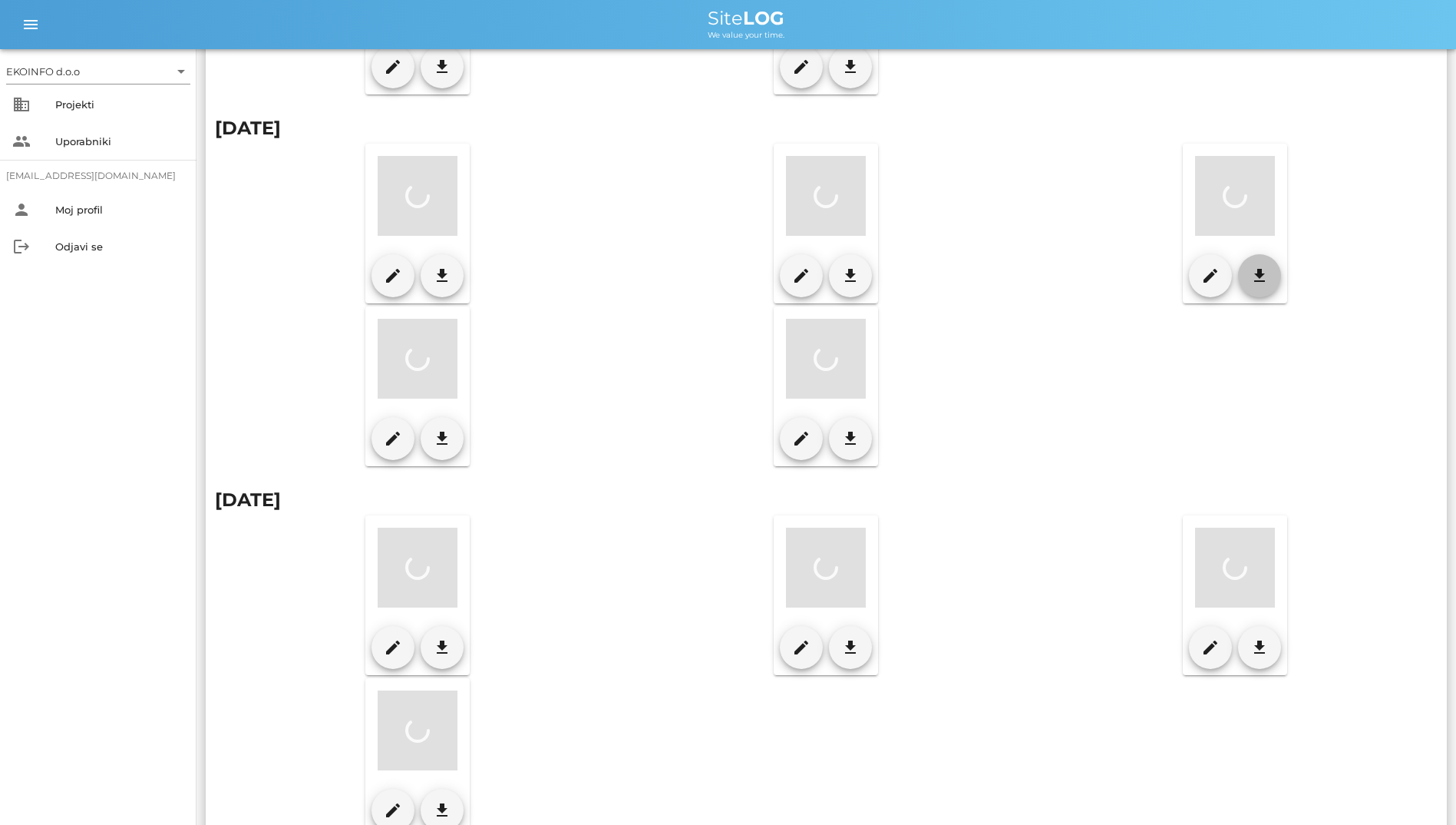
scroll to position [461, 0]
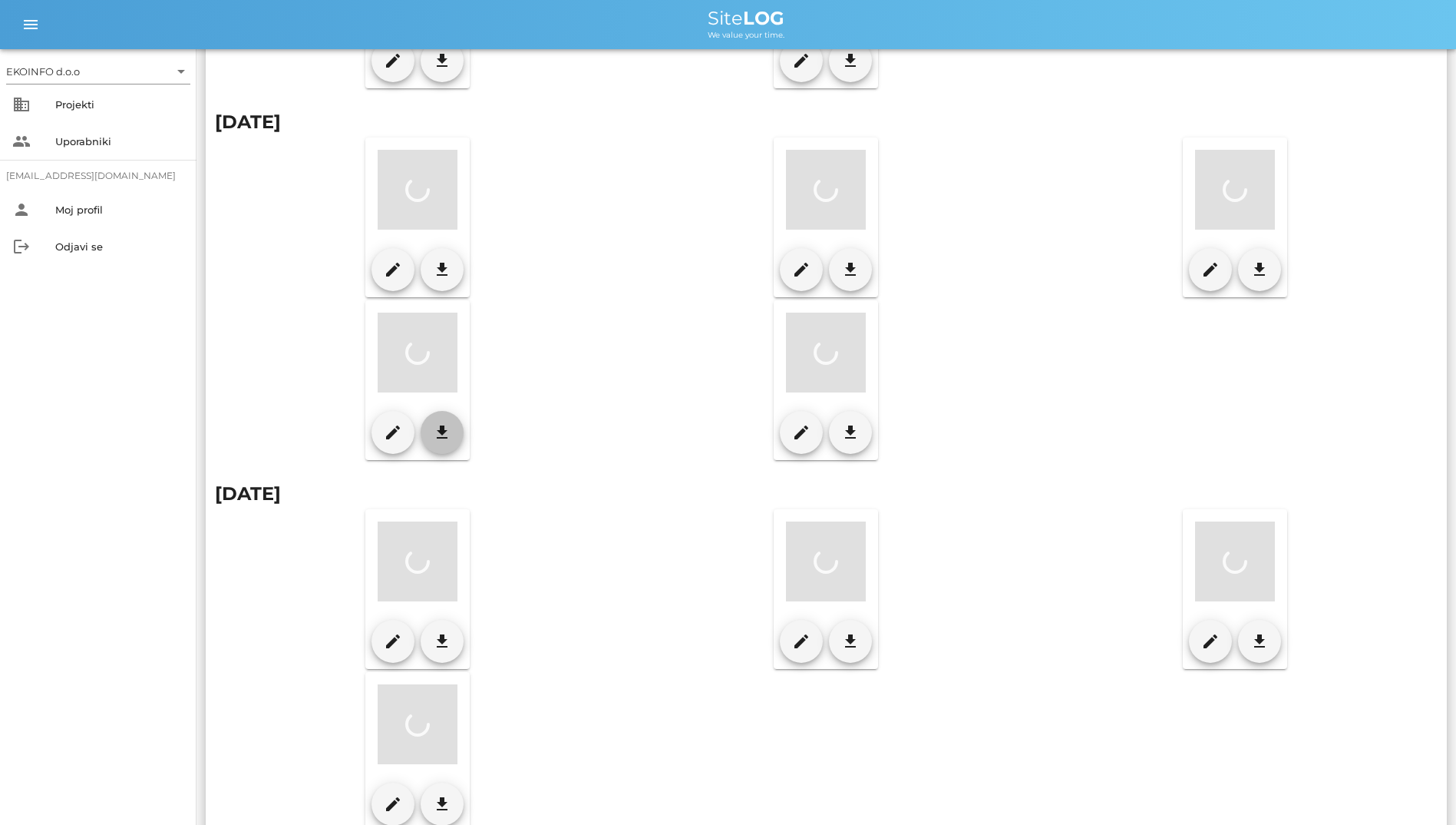
click at [459, 432] on button "download" at bounding box center [442, 432] width 43 height 43
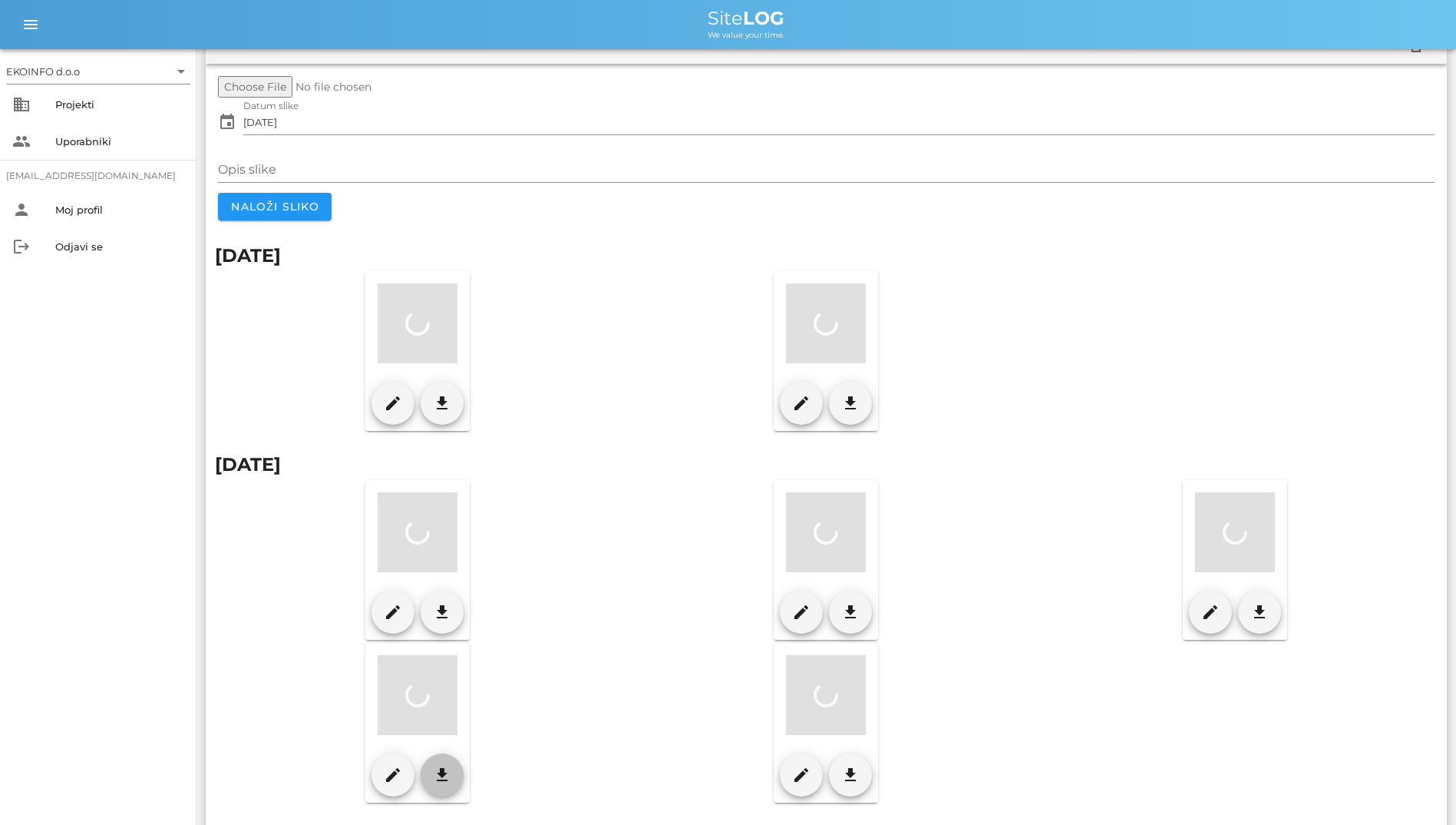
scroll to position [0, 0]
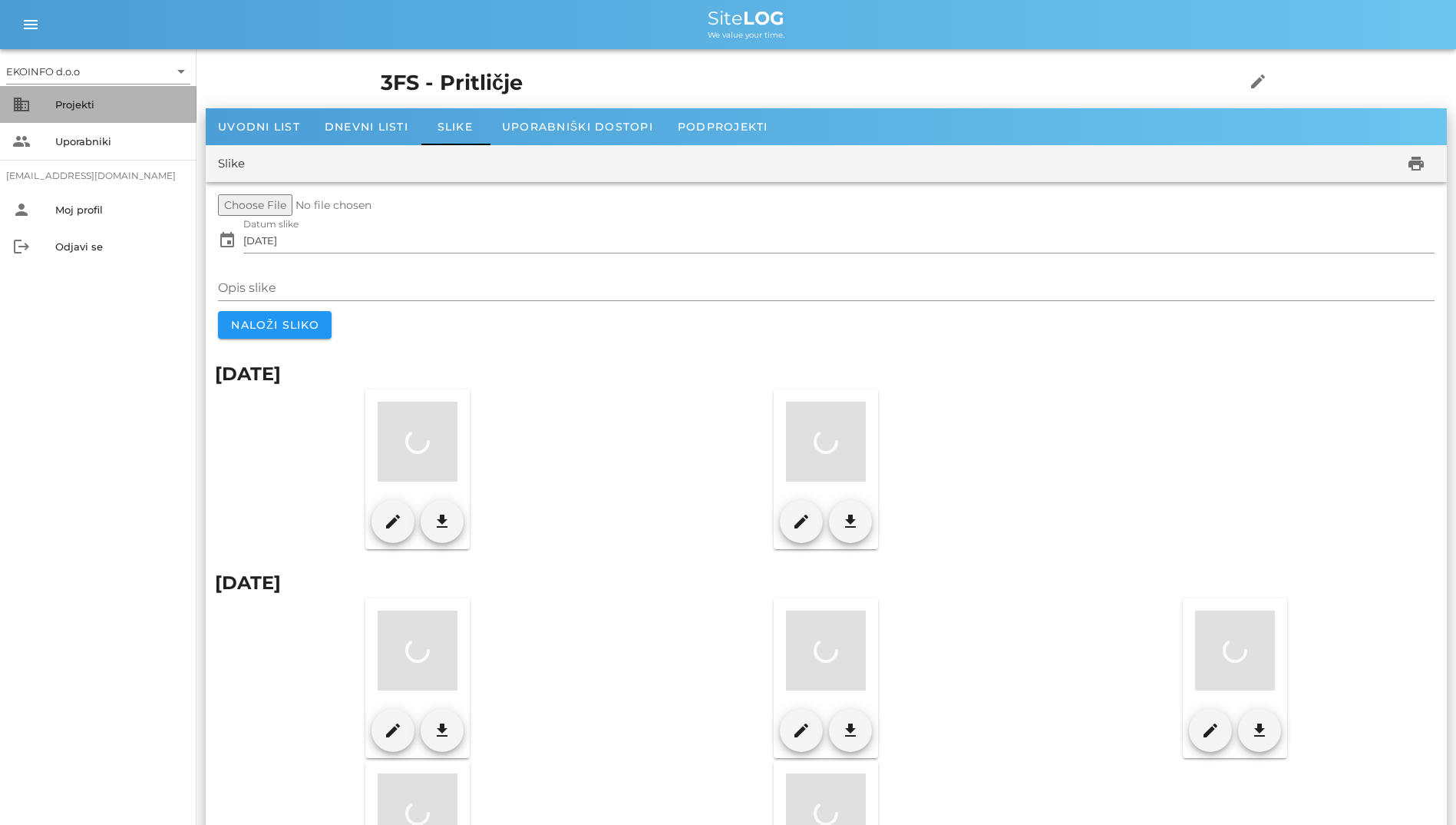
click at [46, 92] on div "business Projekti" at bounding box center [98, 104] width 197 height 37
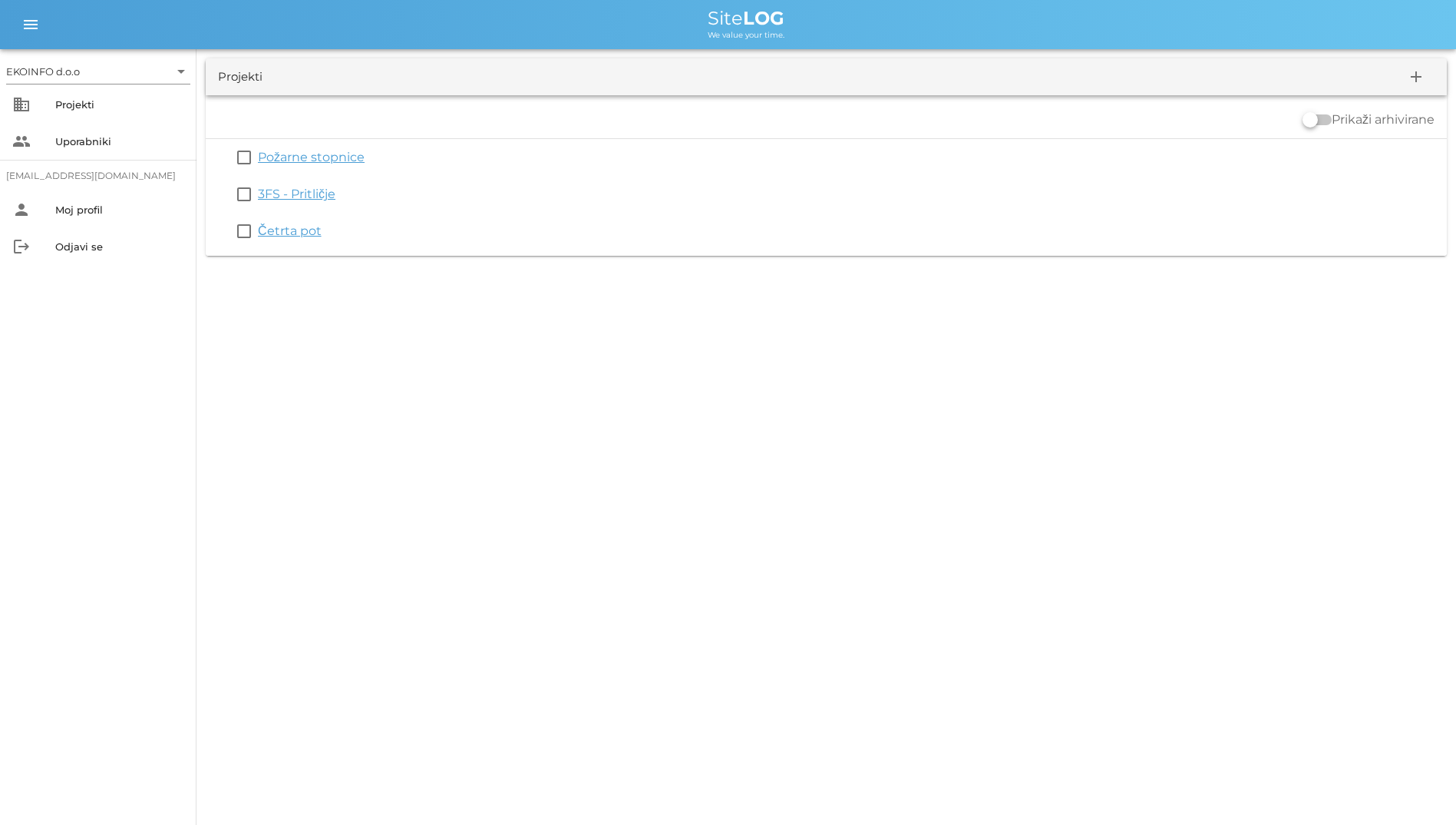
drag, startPoint x: 620, startPoint y: 19, endPoint x: 598, endPoint y: 332, distance: 313.8
click at [598, 332] on div "EKOINFO d.o.o arrow_drop_down business Projekti people Uporabniki [EMAIL_ADDRES…" at bounding box center [728, 412] width 1456 height 825
drag, startPoint x: 598, startPoint y: 332, endPoint x: 443, endPoint y: 320, distance: 155.5
click at [443, 320] on div "EKOINFO d.o.o arrow_drop_down business Projekti people Uporabniki [EMAIL_ADDRES…" at bounding box center [728, 412] width 1456 height 825
drag, startPoint x: 695, startPoint y: 13, endPoint x: 818, endPoint y: 41, distance: 126.1
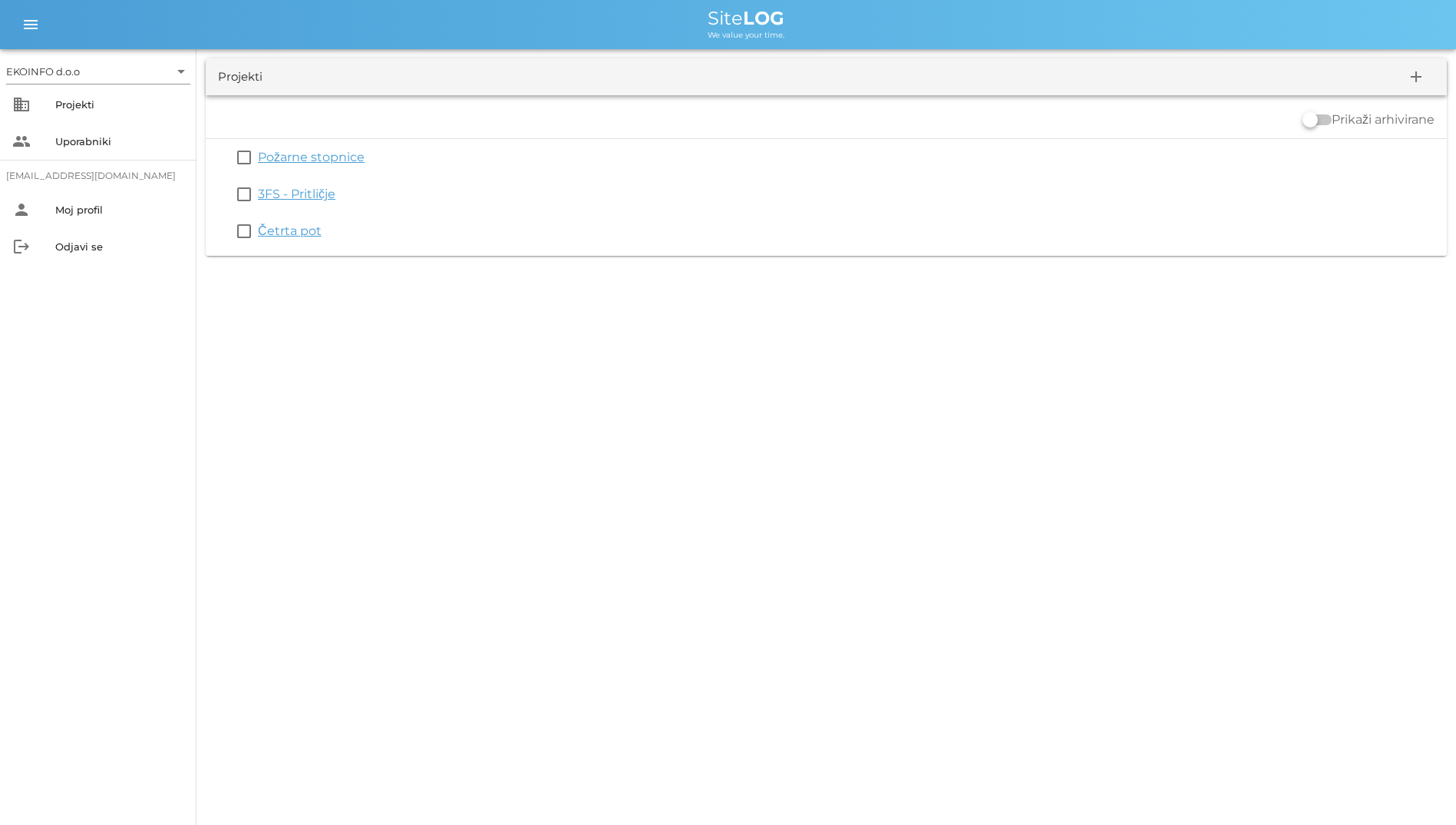
click at [818, 41] on div "menu menu Site LOG We value your time." at bounding box center [728, 24] width 1456 height 49
click at [646, 42] on div "menu menu Site LOG We value your time." at bounding box center [728, 24] width 1456 height 49
drag, startPoint x: 687, startPoint y: 22, endPoint x: 799, endPoint y: 57, distance: 117.3
click at [799, 57] on div "EKOINFO d.o.o arrow_drop_down business Projekti people Uporabniki [EMAIL_ADDRES…" at bounding box center [728, 133] width 1456 height 265
drag, startPoint x: 799, startPoint y: 57, endPoint x: 700, endPoint y: 54, distance: 99.0
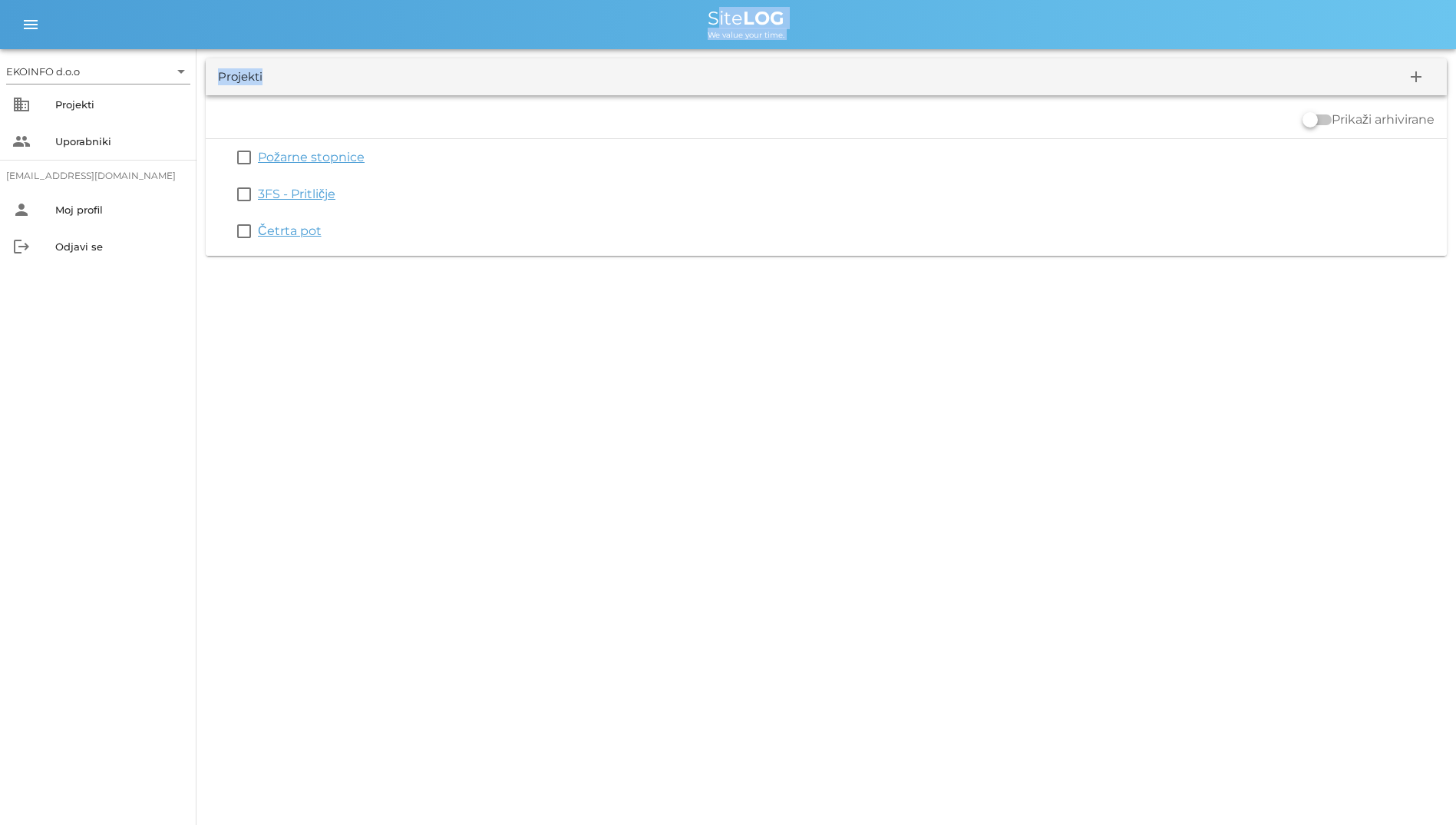
click at [700, 54] on div "Projekti add Prikaži arhivirane check_box_outline_blank Požarne stopnice check_…" at bounding box center [826, 156] width 1259 height 216
drag, startPoint x: 702, startPoint y: 69, endPoint x: 742, endPoint y: 24, distance: 60.2
click at [742, 24] on div "EKOINFO d.o.o arrow_drop_down business Projekti people Uporabniki [EMAIL_ADDRES…" at bounding box center [728, 133] width 1456 height 265
click at [589, 25] on div "Site LOG" at bounding box center [746, 18] width 1395 height 18
click at [709, 18] on span "Site LOG" at bounding box center [746, 18] width 77 height 22
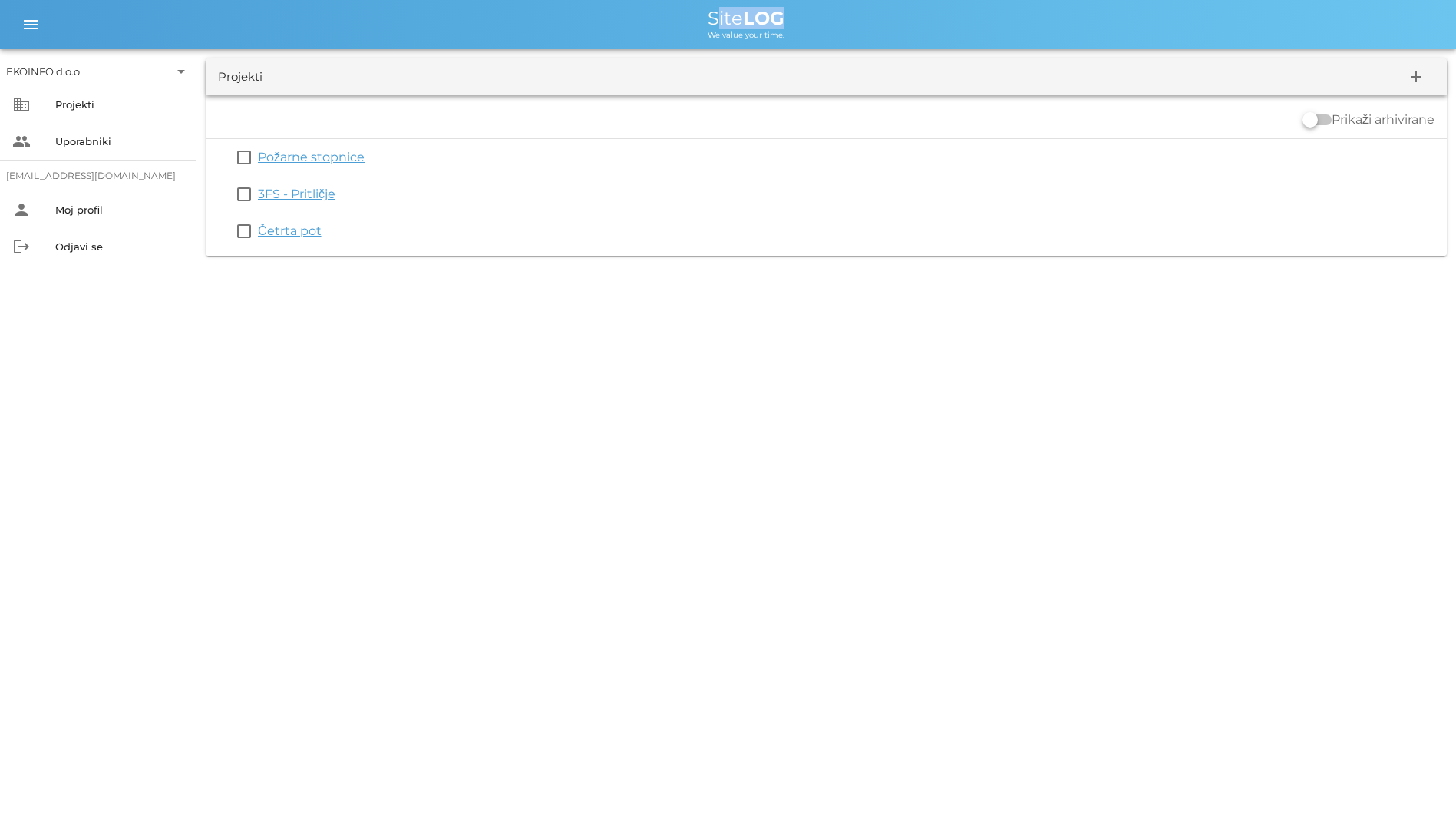
click at [709, 18] on span "Site LOG" at bounding box center [746, 18] width 77 height 22
drag, startPoint x: 709, startPoint y: 18, endPoint x: 670, endPoint y: 30, distance: 40.8
click at [670, 30] on div "We value your time." at bounding box center [746, 34] width 1395 height 13
click at [699, 36] on div "We value your time." at bounding box center [746, 34] width 1395 height 13
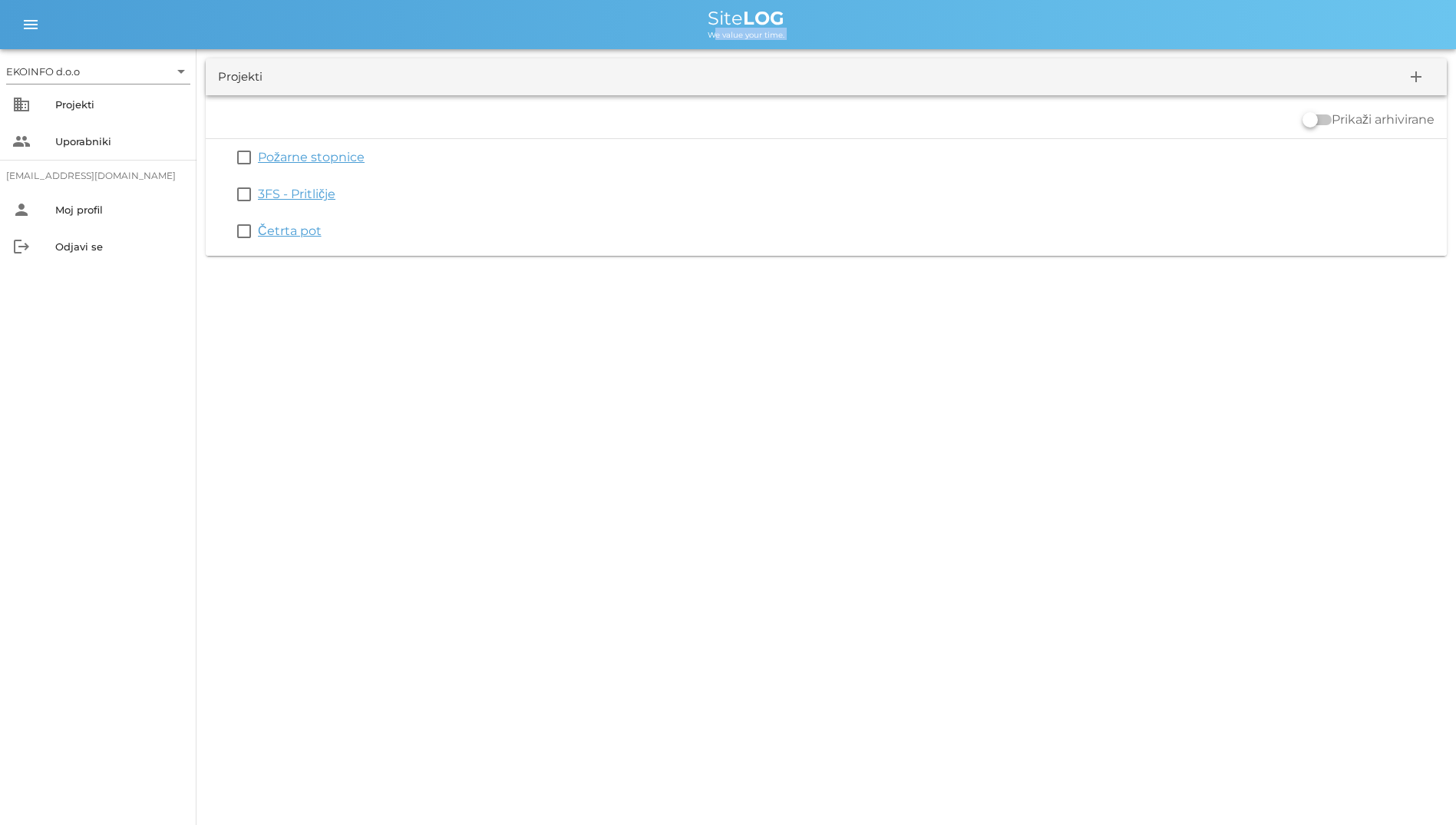
click at [699, 36] on div "We value your time." at bounding box center [746, 34] width 1395 height 13
drag, startPoint x: 699, startPoint y: 36, endPoint x: 628, endPoint y: 51, distance: 72.6
click at [628, 51] on div "Projekti add Prikaži arhivirane check_box_outline_blank Požarne stopnice check_…" at bounding box center [826, 156] width 1259 height 216
